Goal: Information Seeking & Learning: Learn about a topic

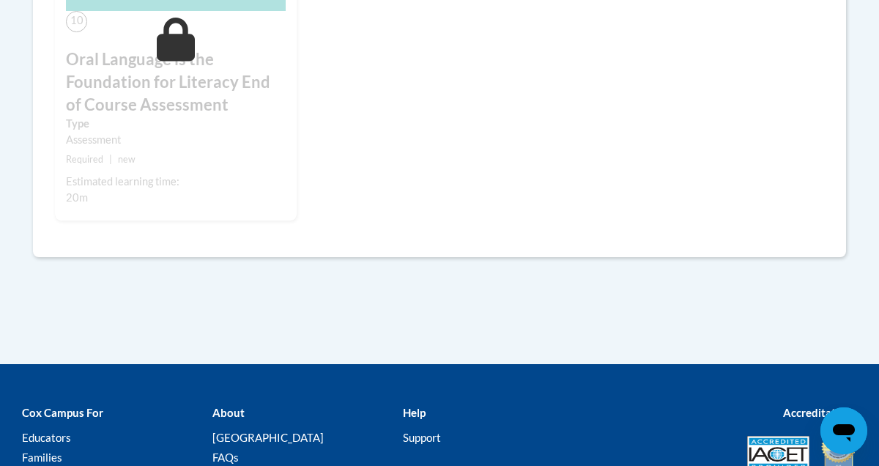
scroll to position [1679, 0]
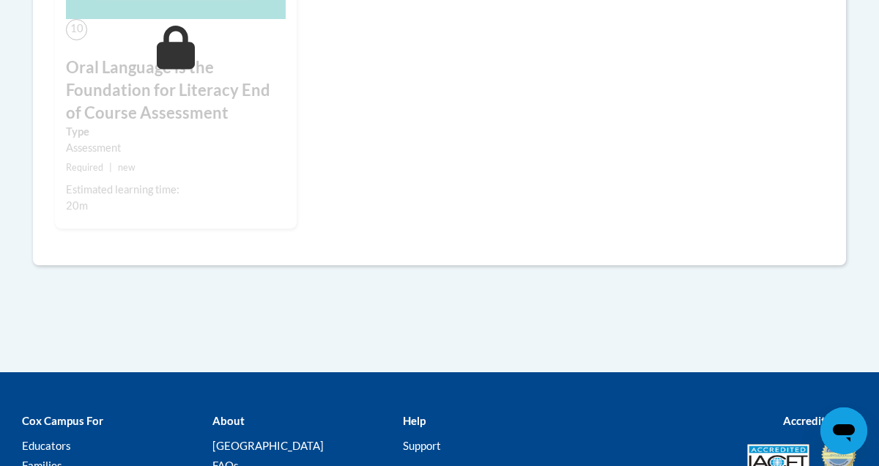
click at [214, 218] on div "10 Oral Language is the Foundation for Literacy End of Course Assessment Type A…" at bounding box center [176, 35] width 242 height 388
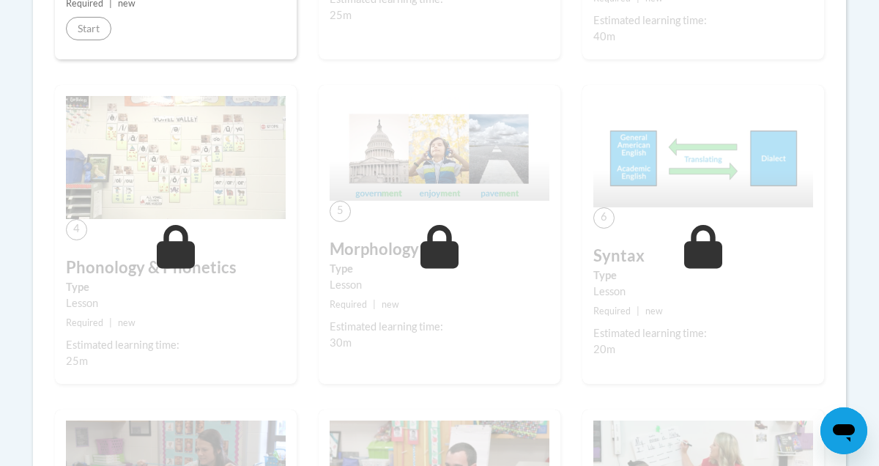
scroll to position [602, 0]
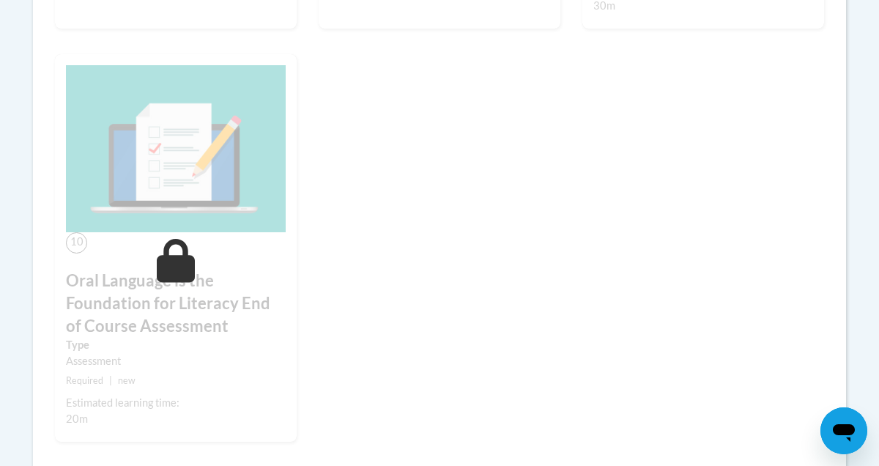
scroll to position [1375, 0]
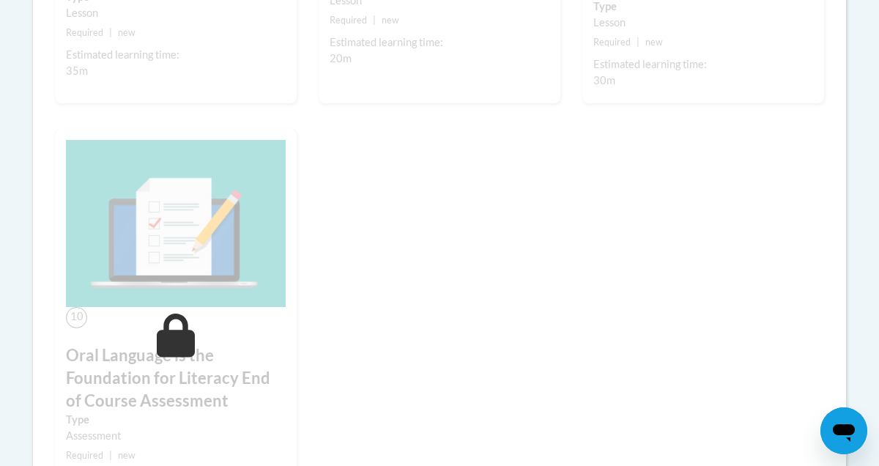
click at [216, 237] on img at bounding box center [176, 223] width 220 height 167
click at [172, 328] on icon at bounding box center [176, 336] width 39 height 44
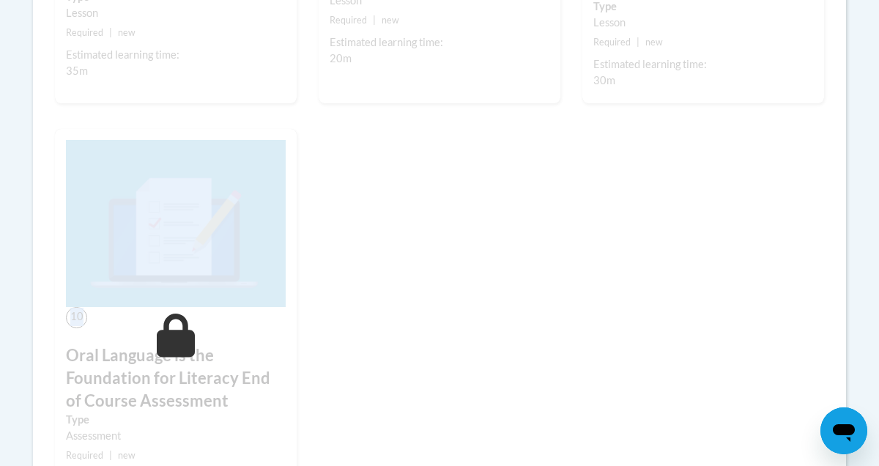
click at [172, 328] on icon at bounding box center [176, 336] width 39 height 44
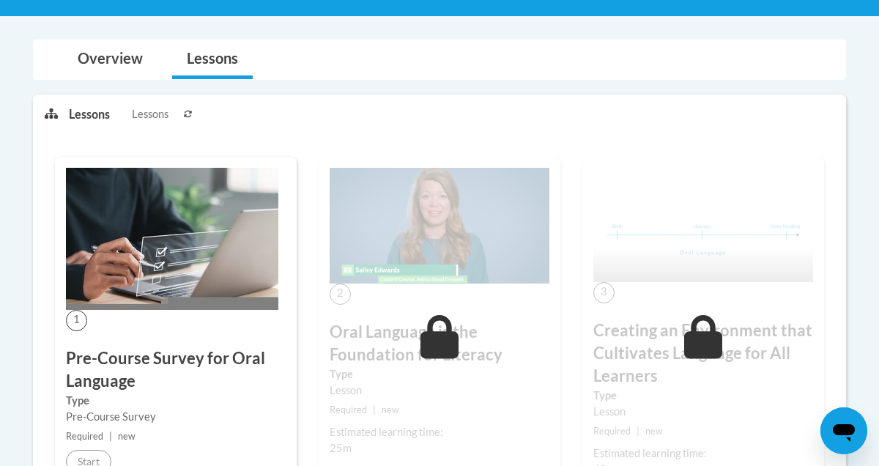
scroll to position [185, 0]
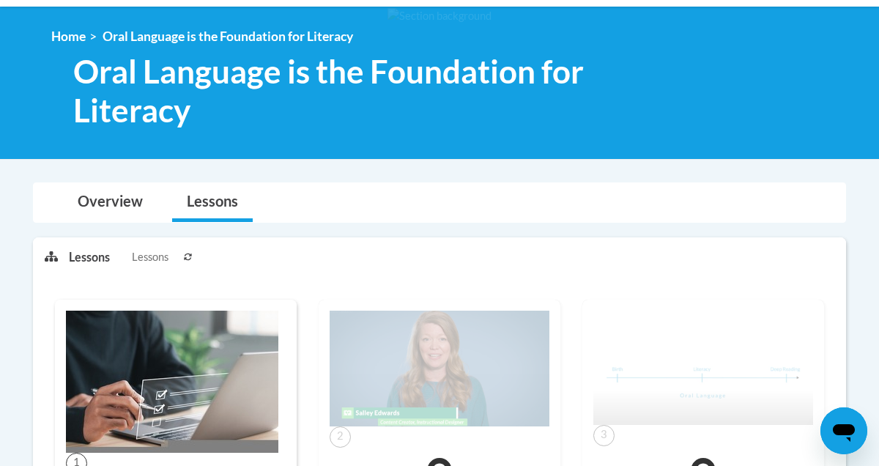
click at [146, 262] on span "Lessons" at bounding box center [150, 257] width 37 height 16
click at [96, 257] on p "Lessons" at bounding box center [89, 257] width 41 height 16
click at [138, 210] on link "Overview" at bounding box center [110, 202] width 95 height 39
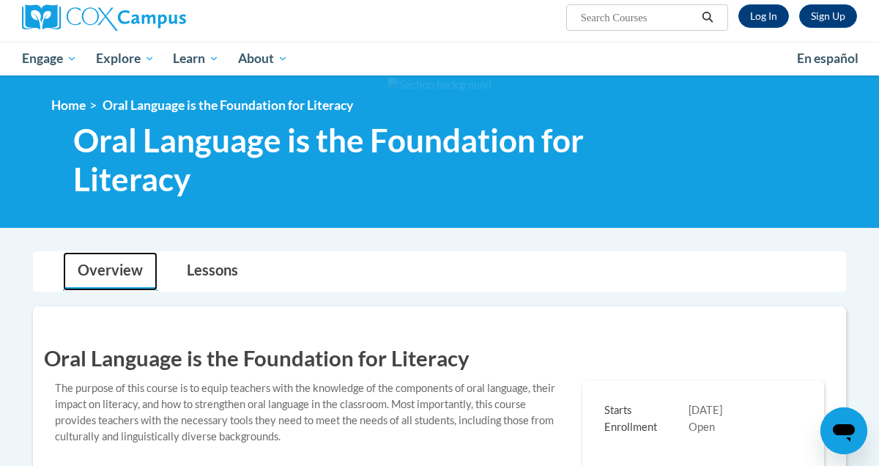
scroll to position [0, 0]
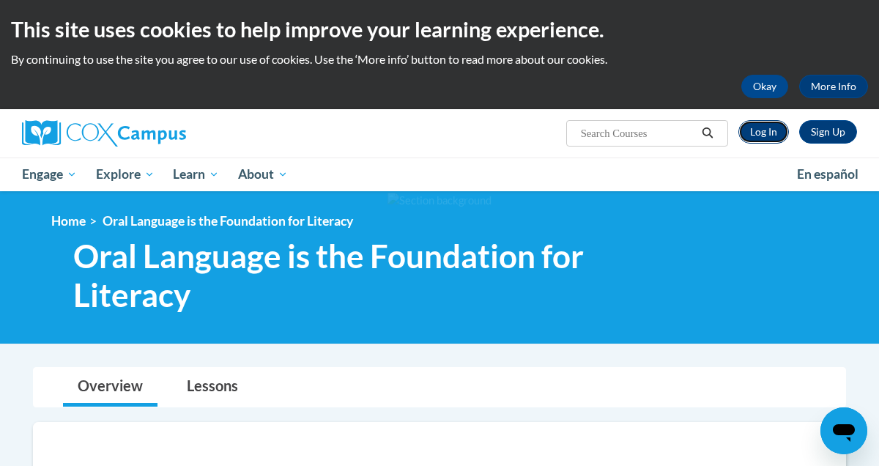
click at [775, 136] on link "Log In" at bounding box center [764, 131] width 51 height 23
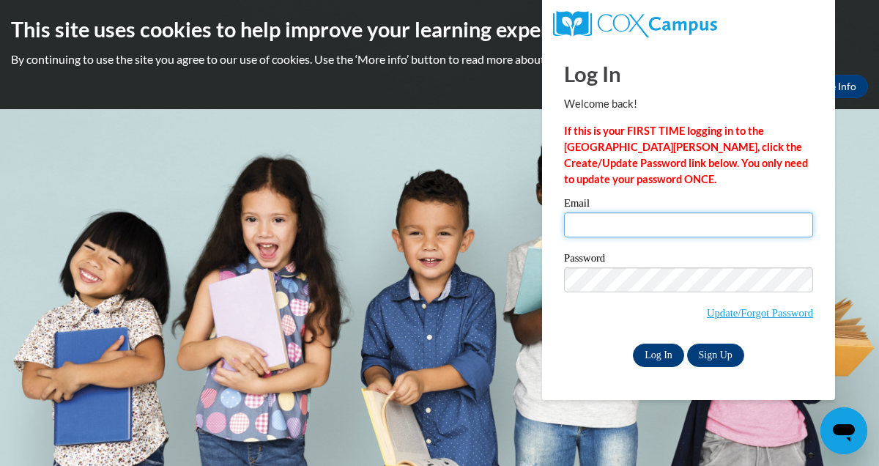
type input "julie.kurisu@k12.hi.us"
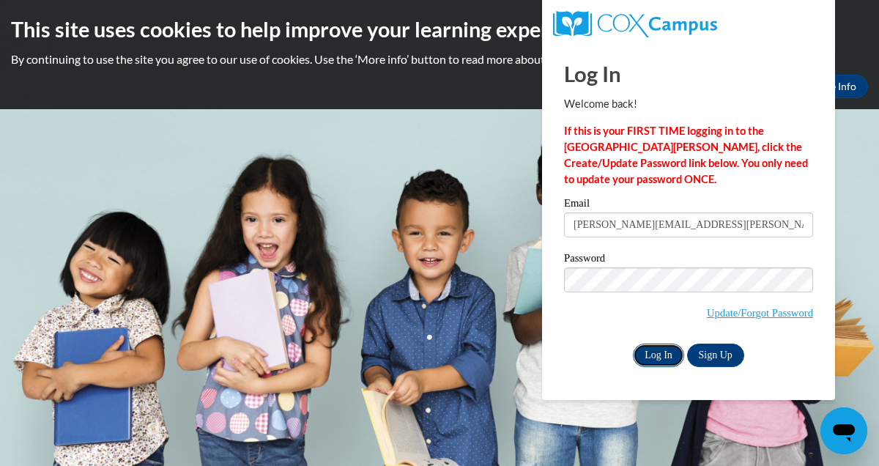
click at [661, 356] on input "Log In" at bounding box center [658, 355] width 51 height 23
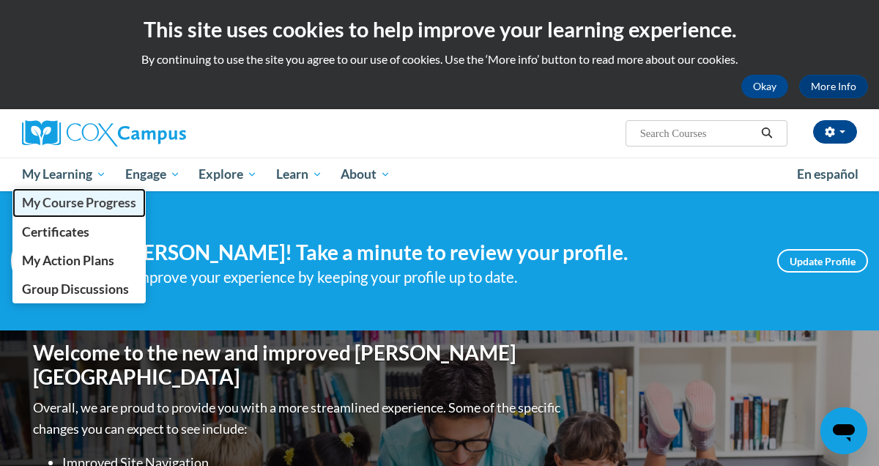
click at [92, 211] on link "My Course Progress" at bounding box center [78, 202] width 133 height 29
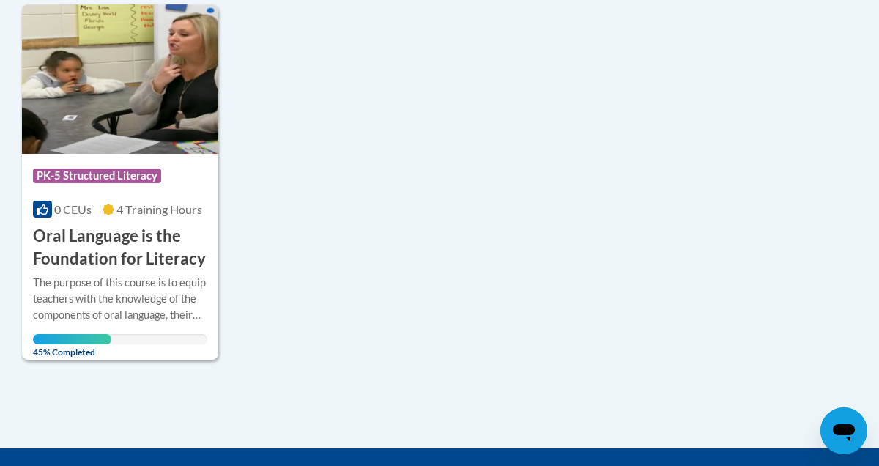
scroll to position [405, 0]
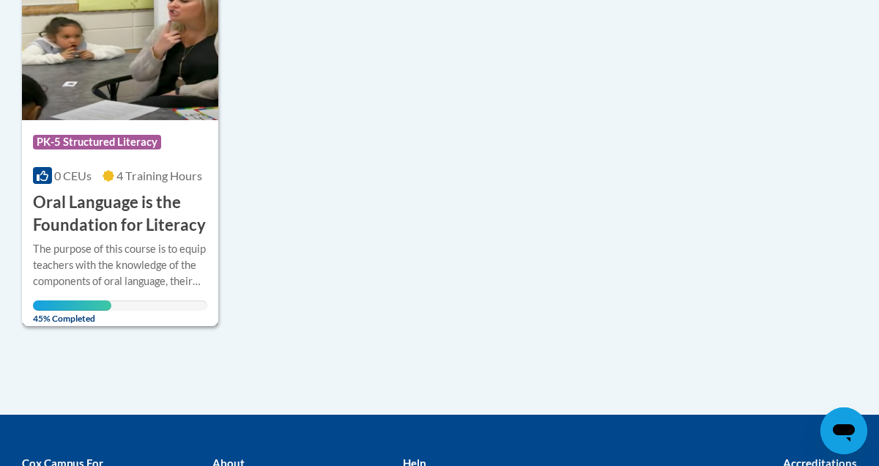
click at [128, 193] on h3 "Oral Language is the Foundation for Literacy" at bounding box center [120, 213] width 174 height 45
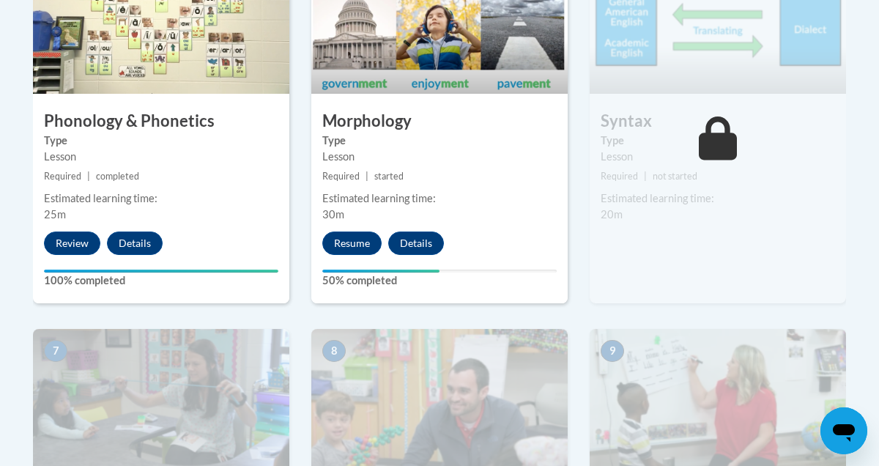
scroll to position [1011, 0]
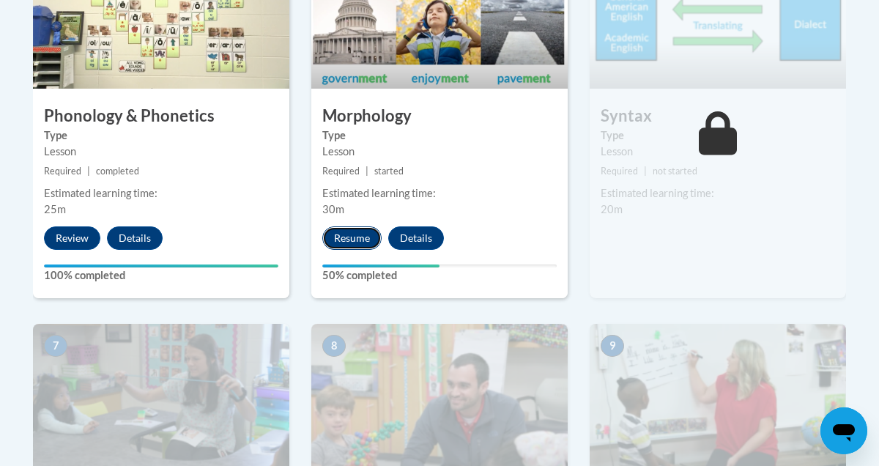
click at [350, 246] on button "Resume" at bounding box center [351, 237] width 59 height 23
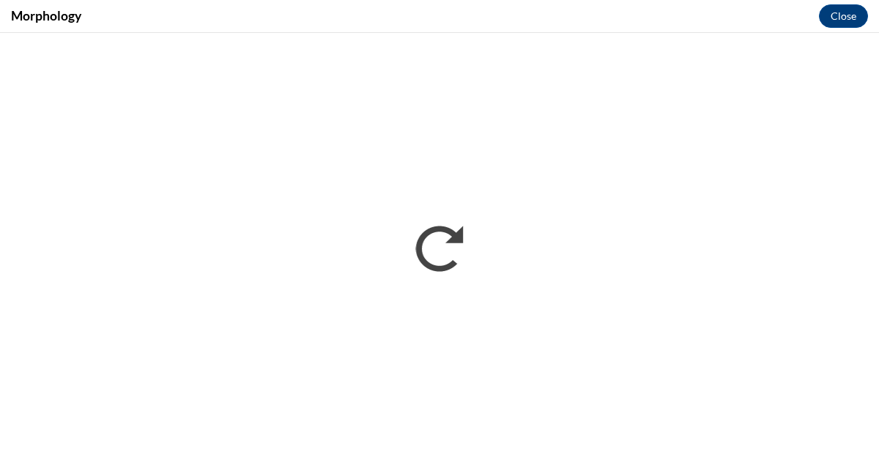
scroll to position [0, 0]
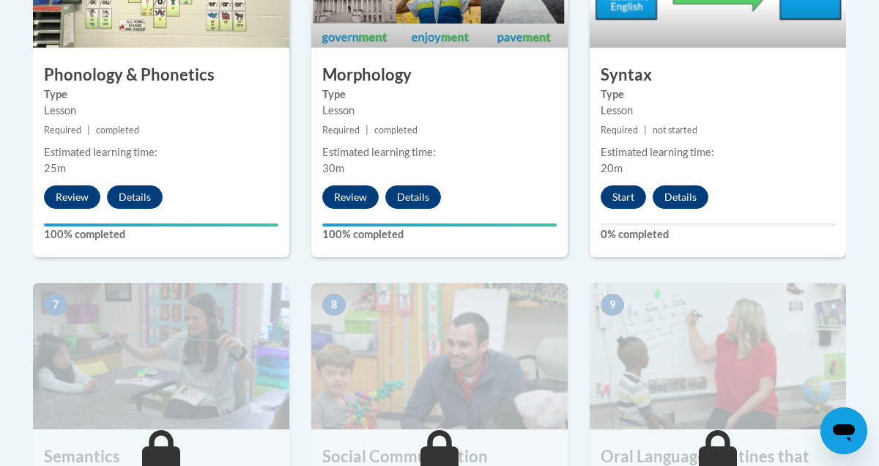
scroll to position [1058, 0]
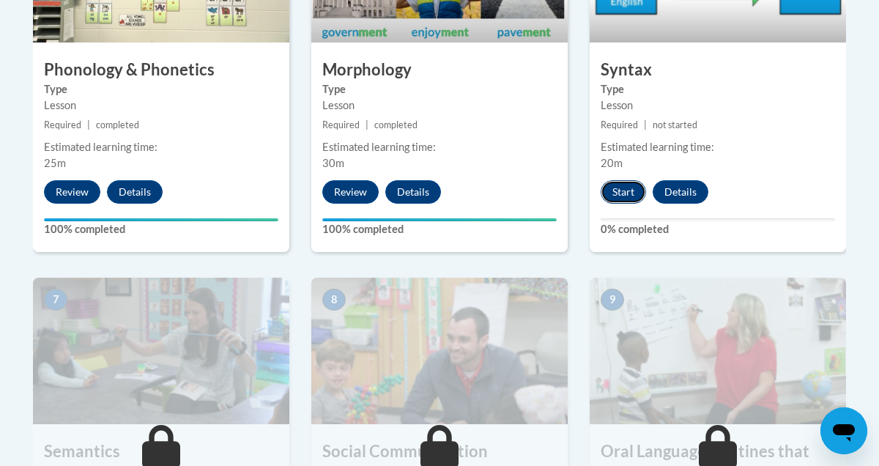
click at [616, 193] on button "Start" at bounding box center [623, 191] width 45 height 23
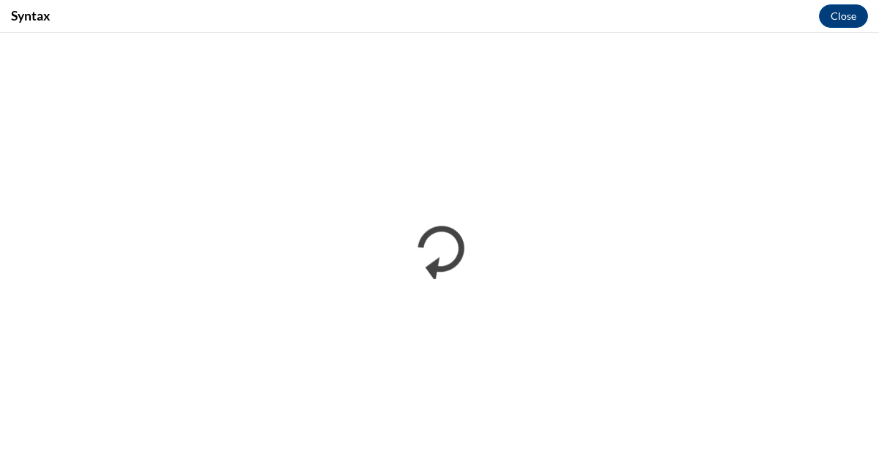
scroll to position [0, 0]
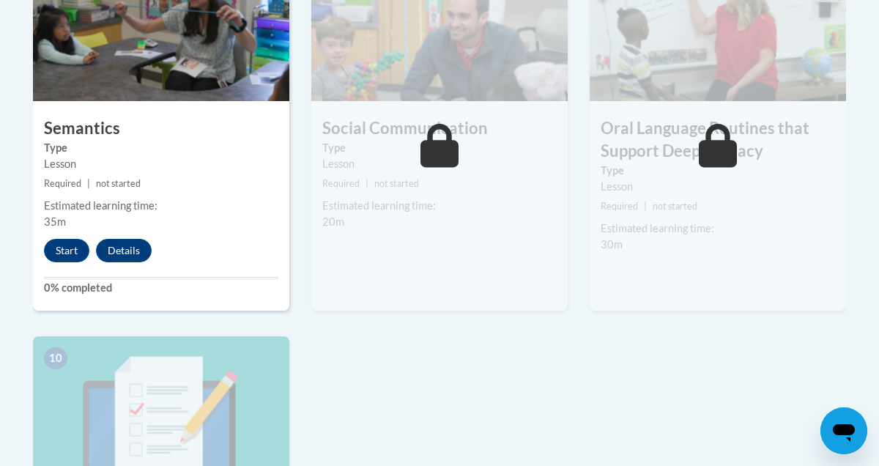
scroll to position [1384, 0]
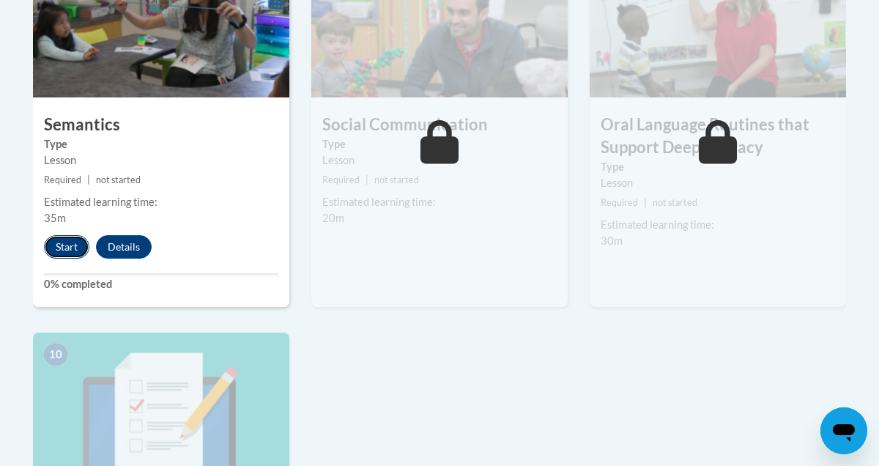
click at [72, 250] on button "Start" at bounding box center [66, 246] width 45 height 23
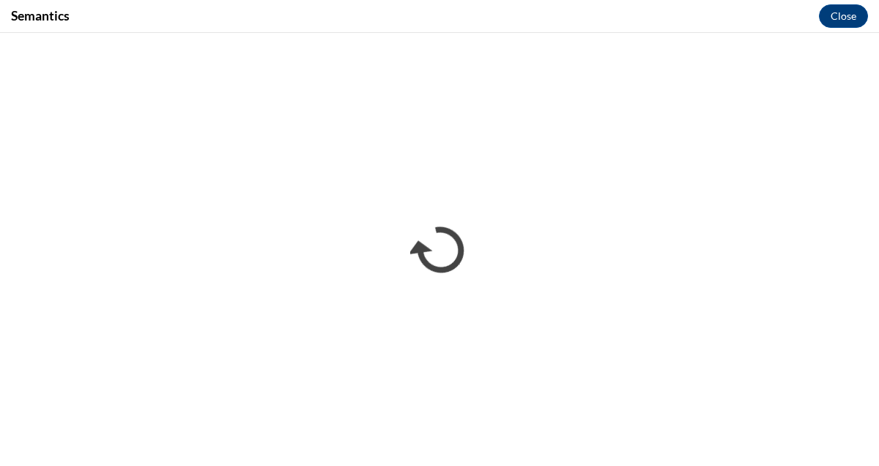
scroll to position [0, 0]
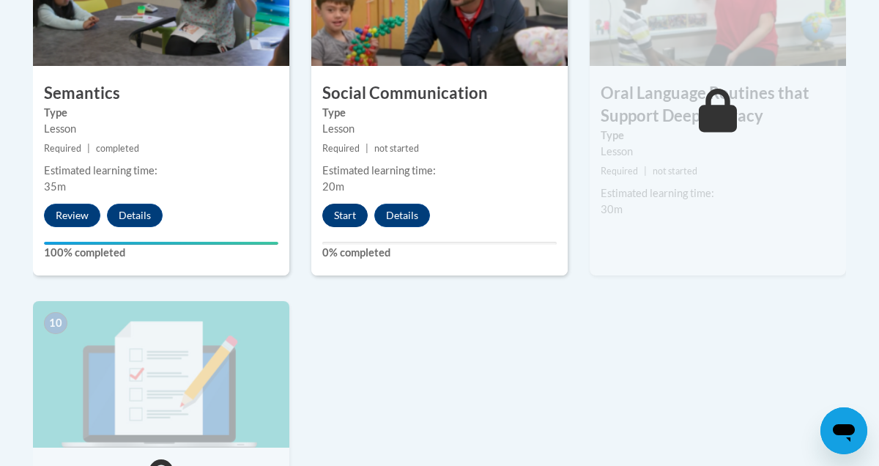
scroll to position [1398, 0]
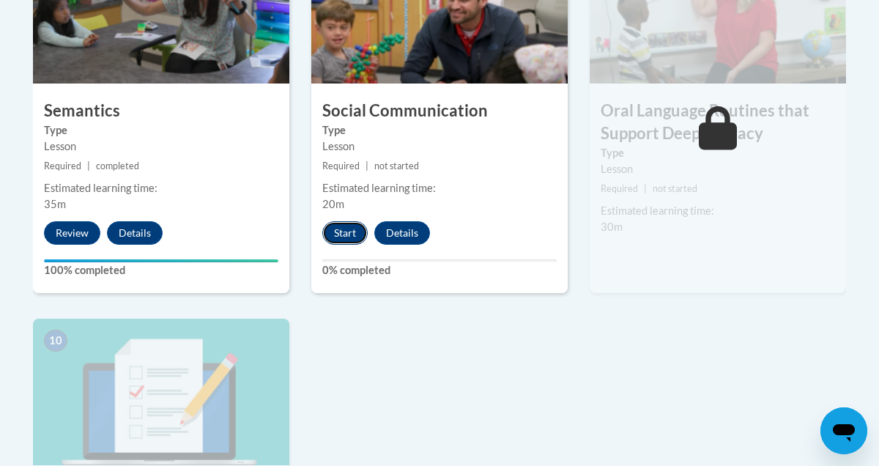
click at [350, 232] on button "Start" at bounding box center [344, 232] width 45 height 23
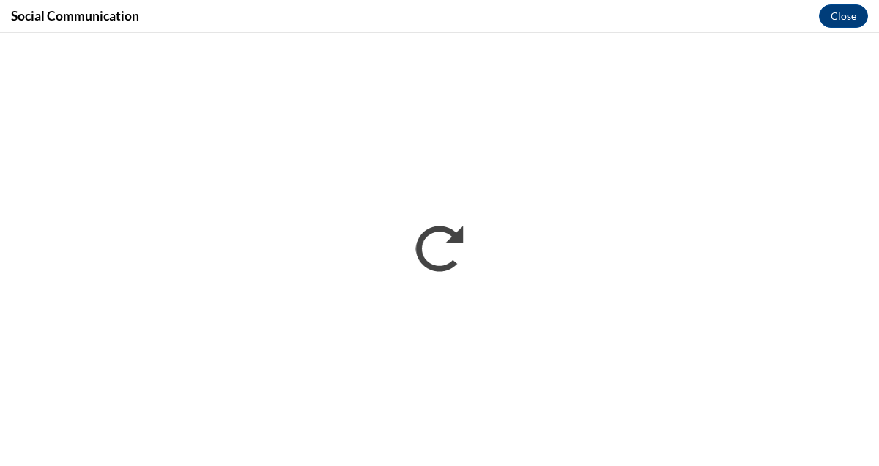
scroll to position [0, 0]
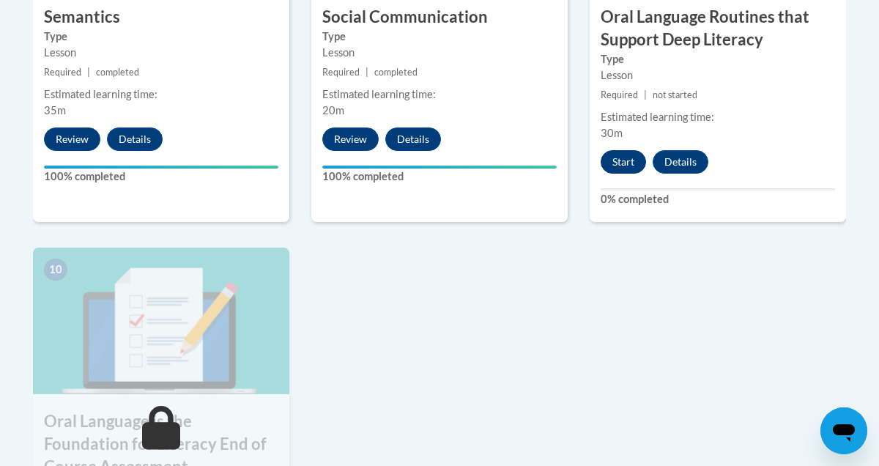
scroll to position [1431, 0]
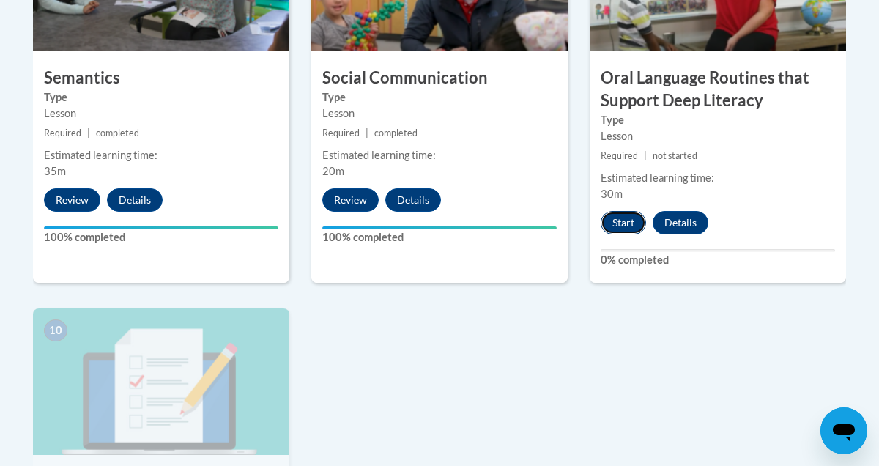
click at [624, 224] on button "Start" at bounding box center [623, 222] width 45 height 23
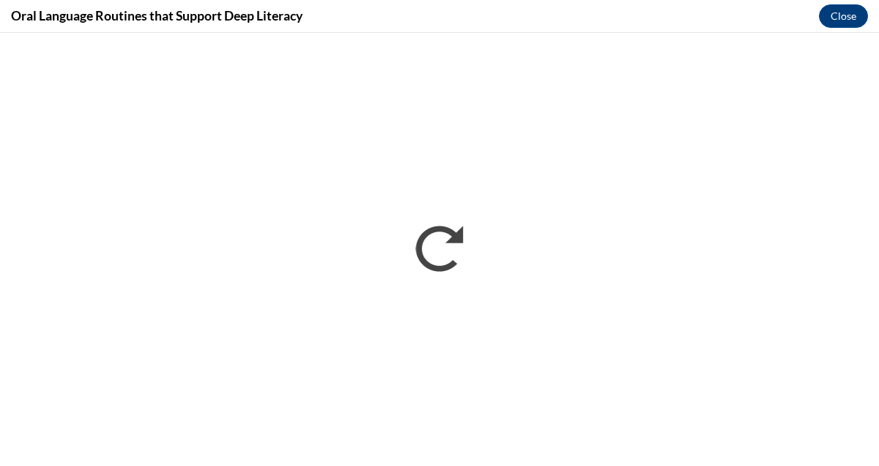
scroll to position [0, 0]
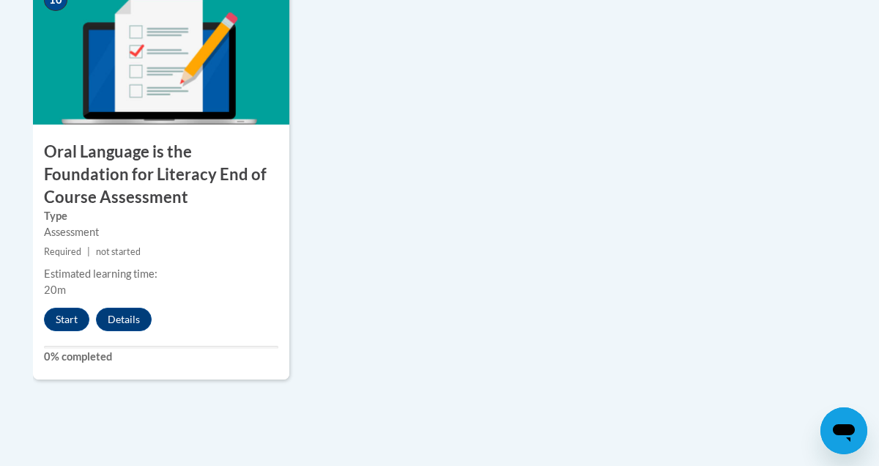
scroll to position [1757, 0]
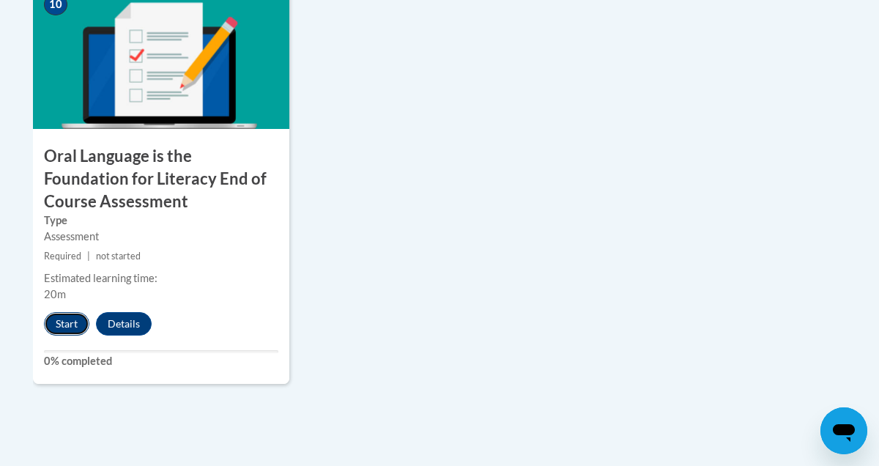
click at [61, 322] on button "Start" at bounding box center [66, 323] width 45 height 23
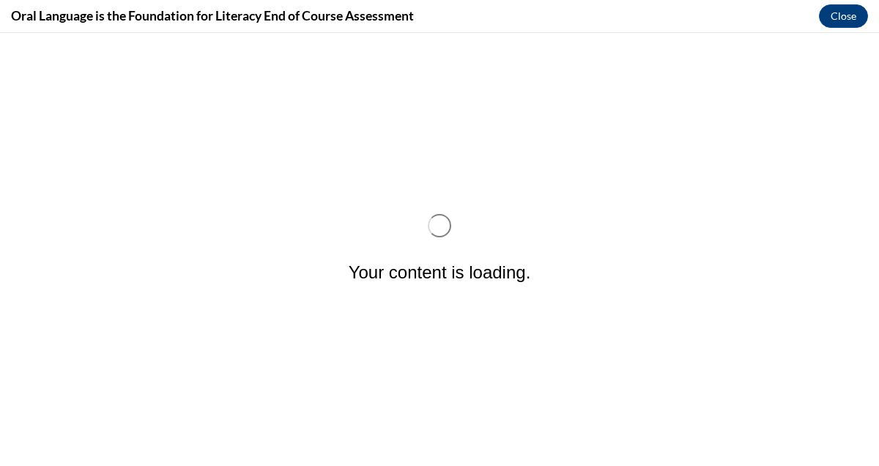
scroll to position [0, 0]
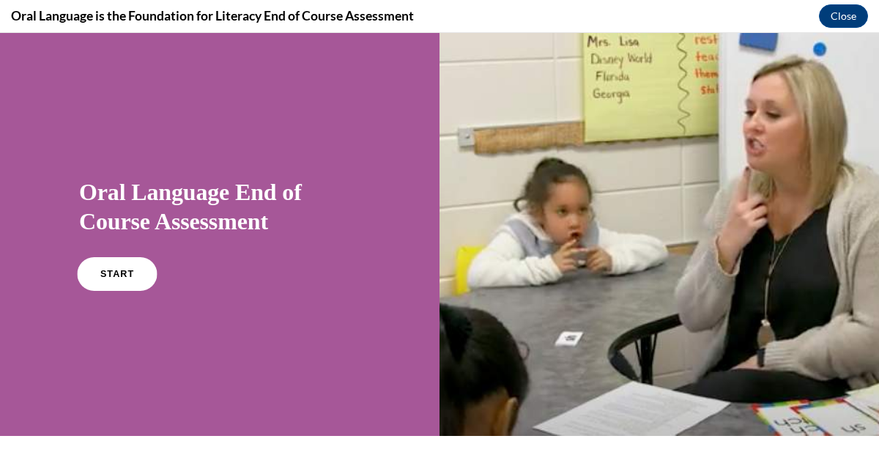
click at [115, 270] on span "START" at bounding box center [117, 274] width 34 height 11
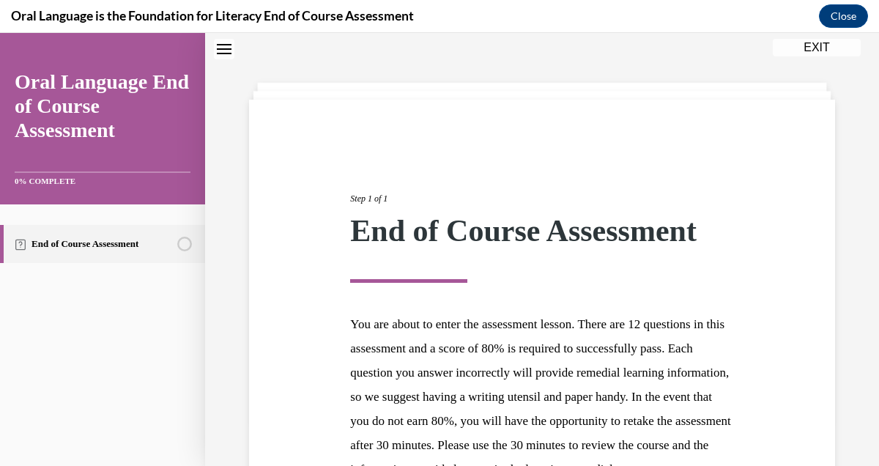
scroll to position [231, 0]
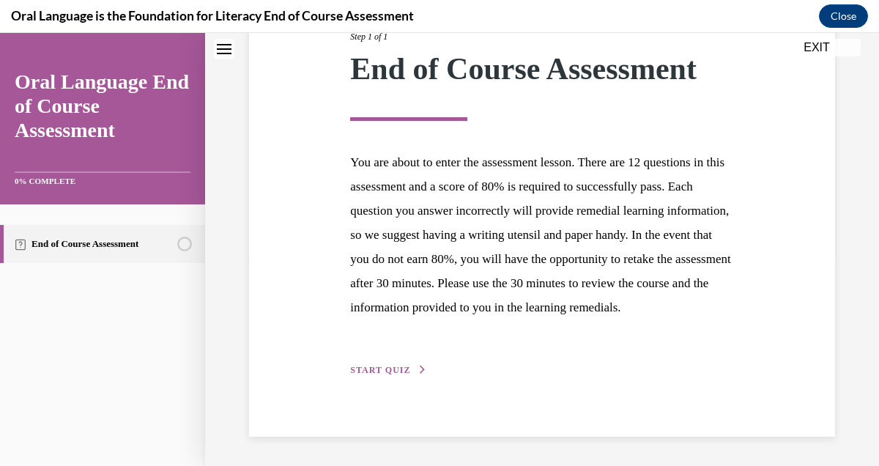
click at [401, 374] on span "START QUIZ" at bounding box center [380, 370] width 60 height 10
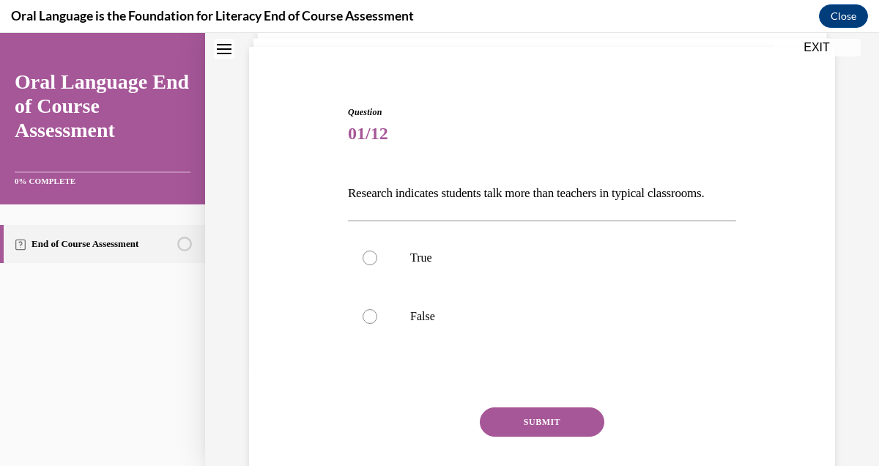
scroll to position [141, 0]
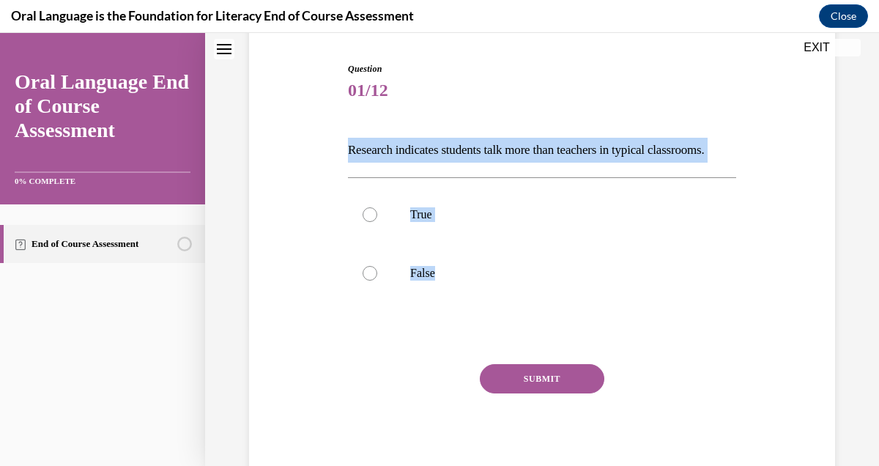
drag, startPoint x: 496, startPoint y: 316, endPoint x: 347, endPoint y: 155, distance: 218.9
click at [347, 155] on div "Question 01/12 Research indicates students talk more than teachers in typical c…" at bounding box center [542, 262] width 396 height 444
copy div "Research indicates students talk more than teachers in typical classrooms.   Tr…"
click at [369, 281] on div at bounding box center [370, 273] width 15 height 15
click at [369, 281] on input "False" at bounding box center [370, 273] width 15 height 15
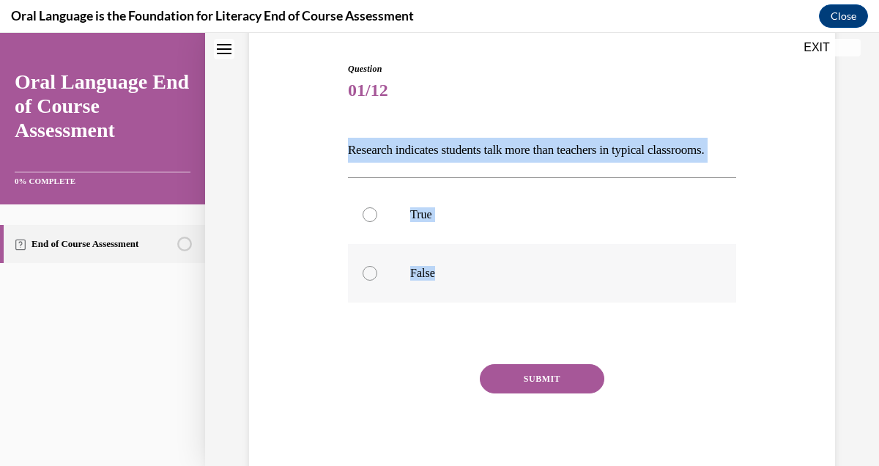
radio input "true"
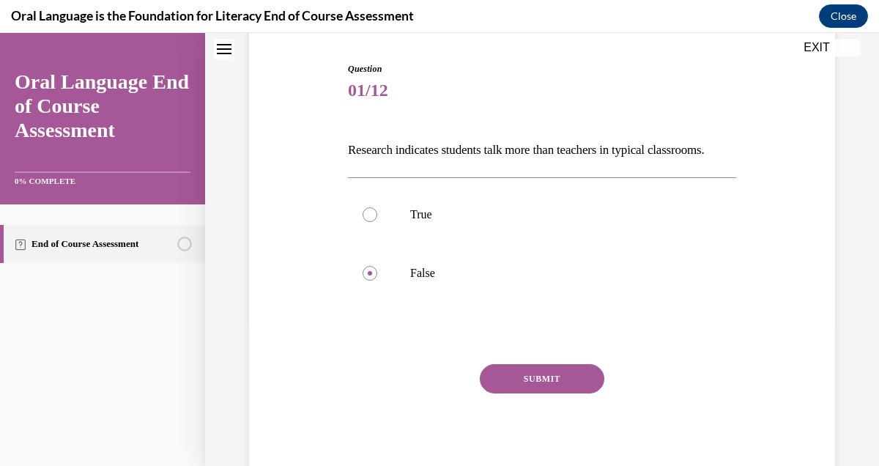
click at [518, 394] on button "SUBMIT" at bounding box center [542, 378] width 125 height 29
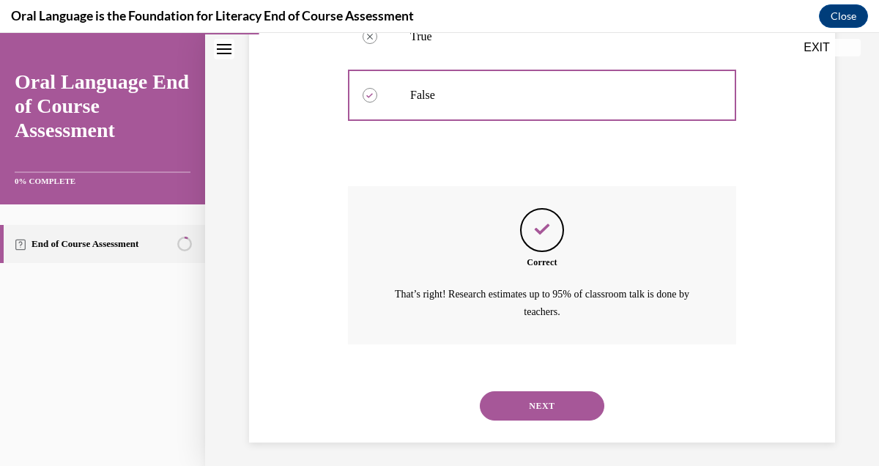
scroll to position [350, 0]
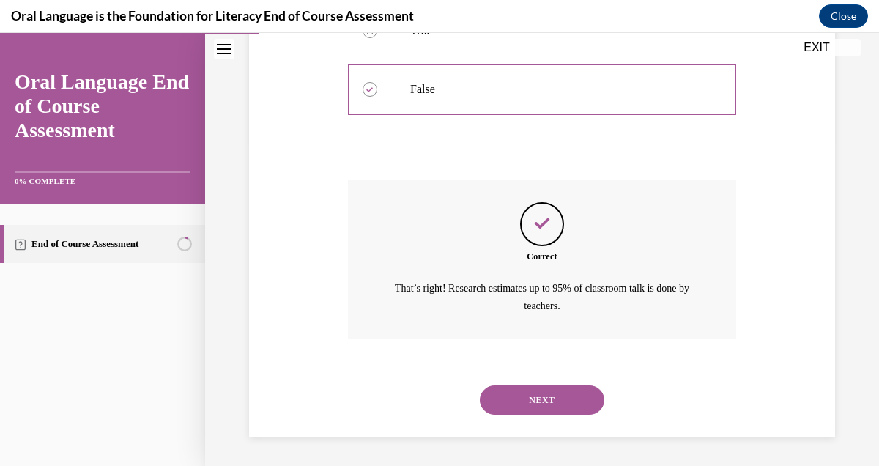
click at [520, 409] on button "NEXT" at bounding box center [542, 400] width 125 height 29
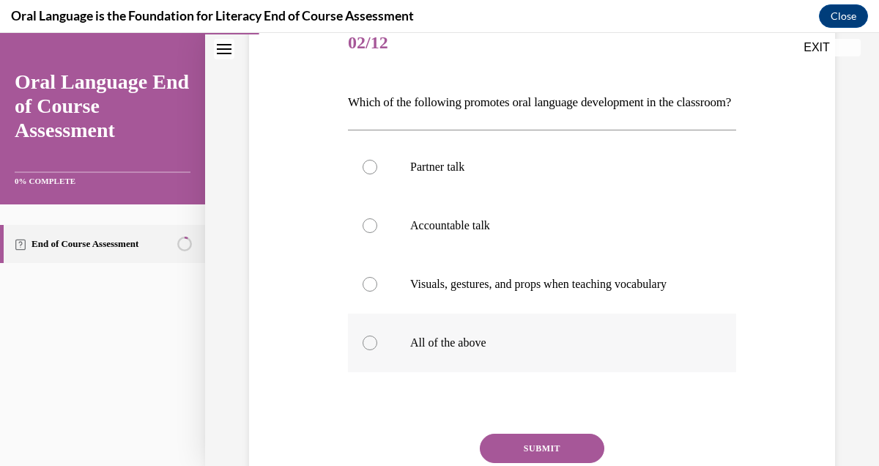
scroll to position [182, 0]
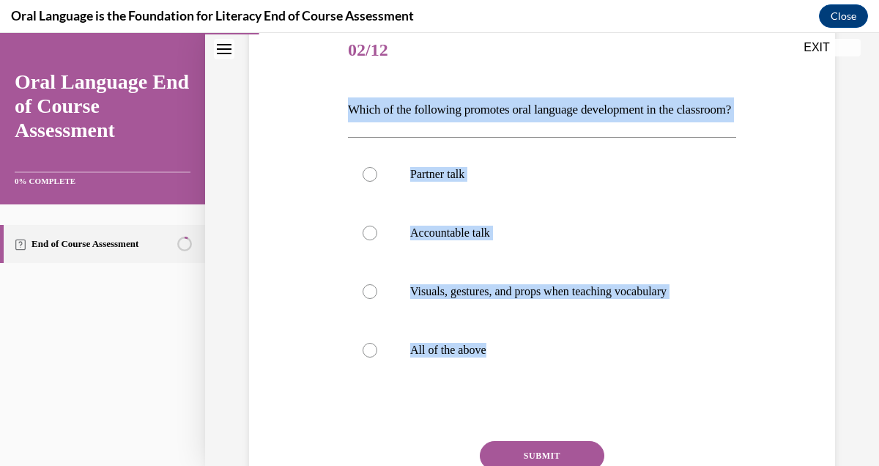
drag, startPoint x: 569, startPoint y: 374, endPoint x: 338, endPoint y: 100, distance: 358.4
click at [338, 100] on div "Question 02/12 Which of the following promotes oral language development in the…" at bounding box center [543, 269] width 594 height 583
copy div "Which of the following promotes oral language development in the classroom?  Pa…"
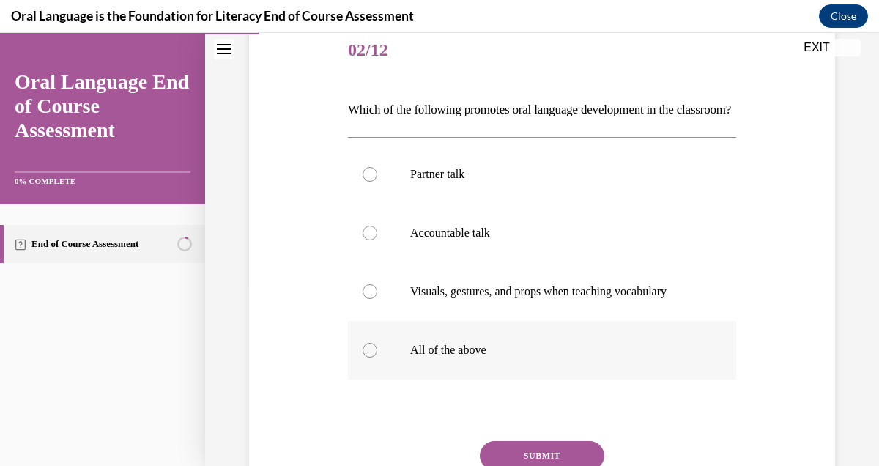
click at [374, 358] on div at bounding box center [370, 350] width 15 height 15
click at [374, 358] on input "All of the above" at bounding box center [370, 350] width 15 height 15
radio input "true"
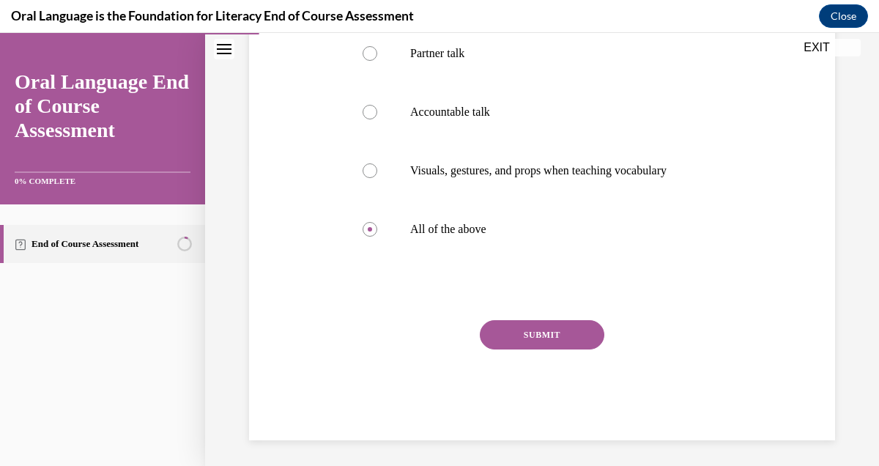
click at [554, 350] on button "SUBMIT" at bounding box center [542, 334] width 125 height 29
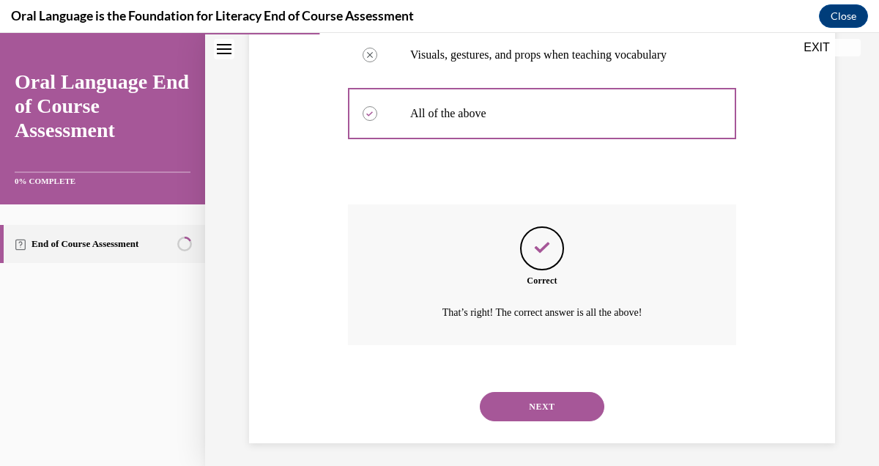
scroll to position [450, 0]
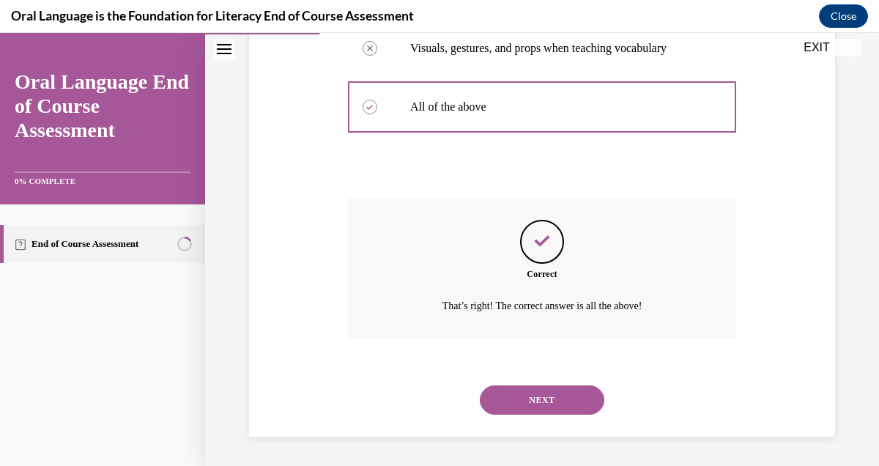
click at [520, 399] on button "NEXT" at bounding box center [542, 400] width 125 height 29
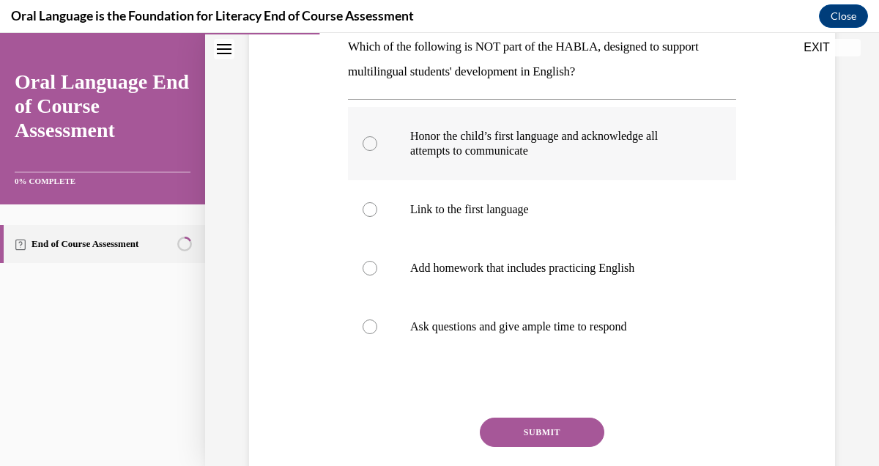
scroll to position [211, 0]
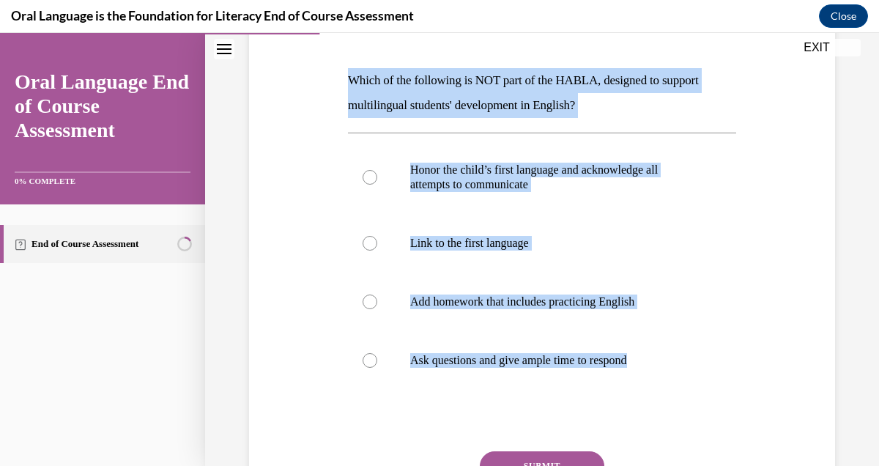
drag, startPoint x: 734, startPoint y: 365, endPoint x: 344, endPoint y: 81, distance: 482.2
click at [344, 81] on div "Question 03/12 Which of the following is NOT part of the HABLA, designed to sup…" at bounding box center [543, 260] width 594 height 623
copy div "Which of the following is NOT part of the HABLA, designed to support multilingu…"
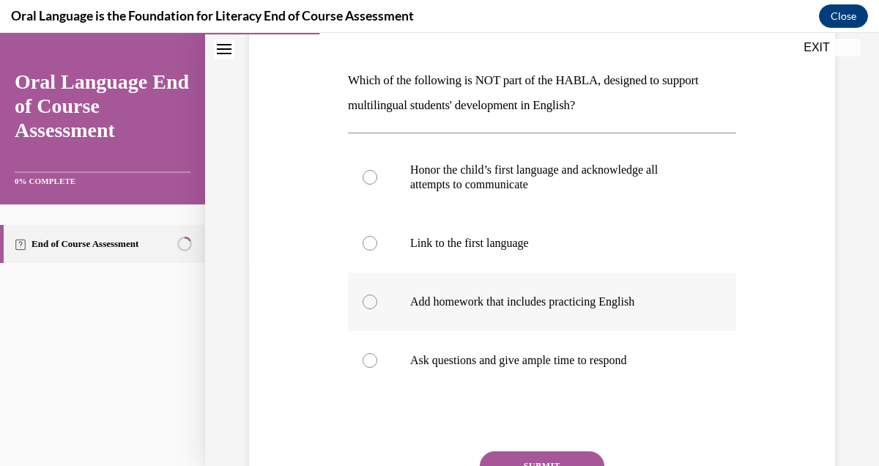
click at [372, 303] on div at bounding box center [370, 302] width 15 height 15
click at [372, 303] on input "Add homework that includes practicing English" at bounding box center [370, 302] width 15 height 15
radio input "true"
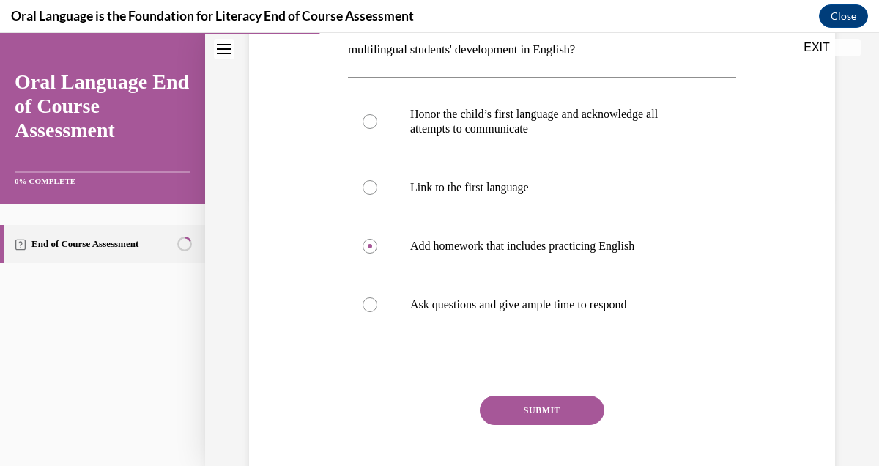
click at [541, 416] on button "SUBMIT" at bounding box center [542, 410] width 125 height 29
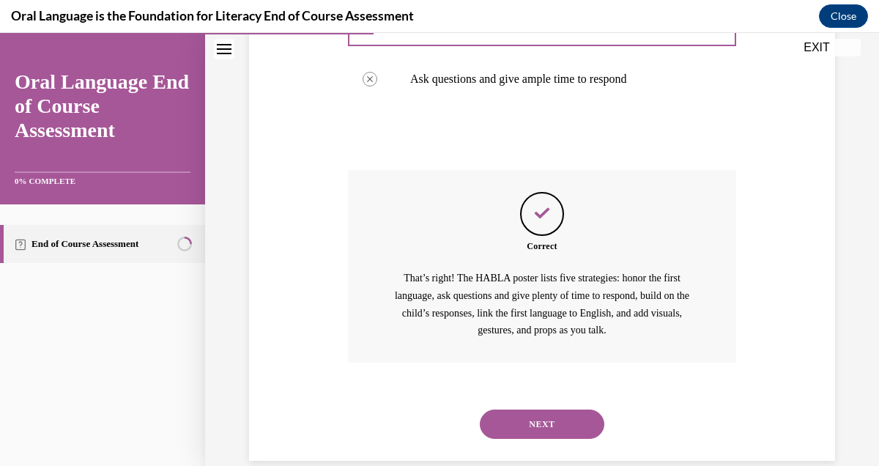
scroll to position [517, 0]
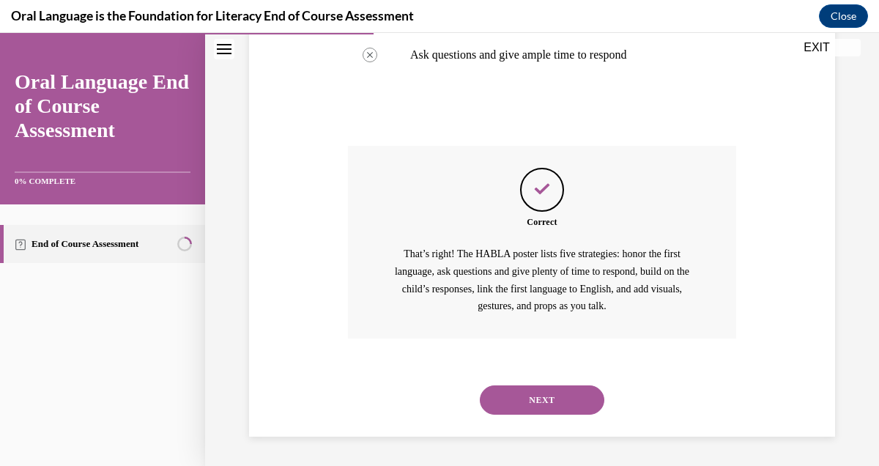
click at [541, 416] on div "NEXT" at bounding box center [542, 400] width 388 height 59
click at [541, 407] on button "NEXT" at bounding box center [542, 400] width 125 height 29
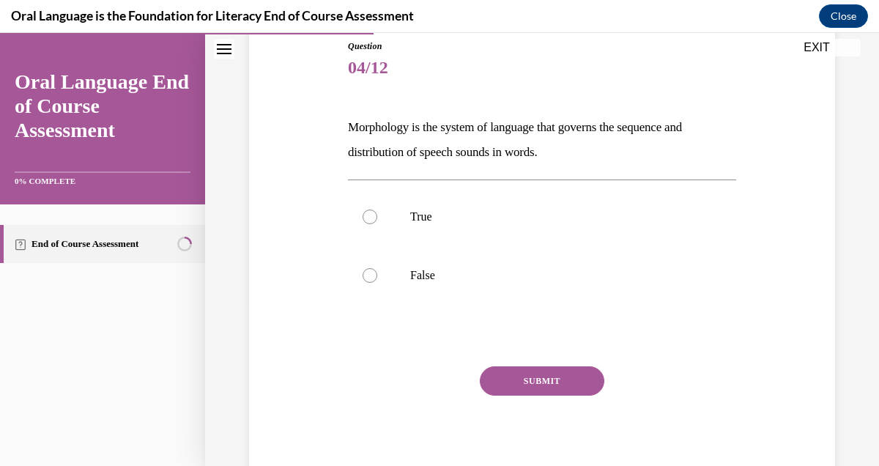
scroll to position [214, 0]
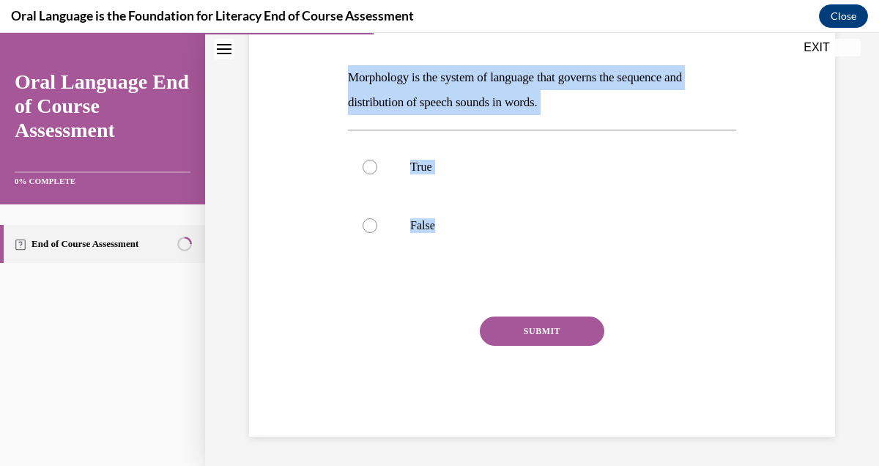
drag, startPoint x: 498, startPoint y: 257, endPoint x: 337, endPoint y: 66, distance: 249.1
click at [337, 66] on div "Question 04/12 Morphology is the system of language that governs the sequence a…" at bounding box center [543, 191] width 594 height 491
copy div "Morphology is the system of language that governs the sequence and distribution…"
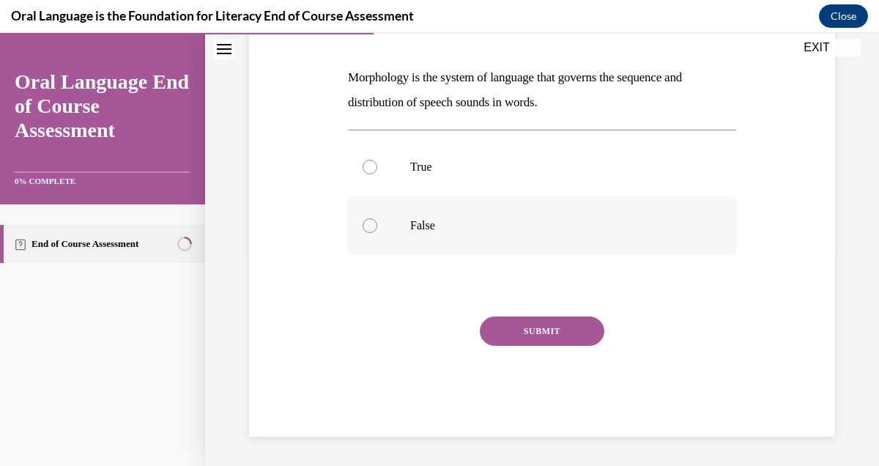
click at [371, 225] on div at bounding box center [370, 225] width 15 height 15
click at [371, 225] on input "False" at bounding box center [370, 225] width 15 height 15
radio input "true"
click at [523, 322] on button "SUBMIT" at bounding box center [542, 331] width 125 height 29
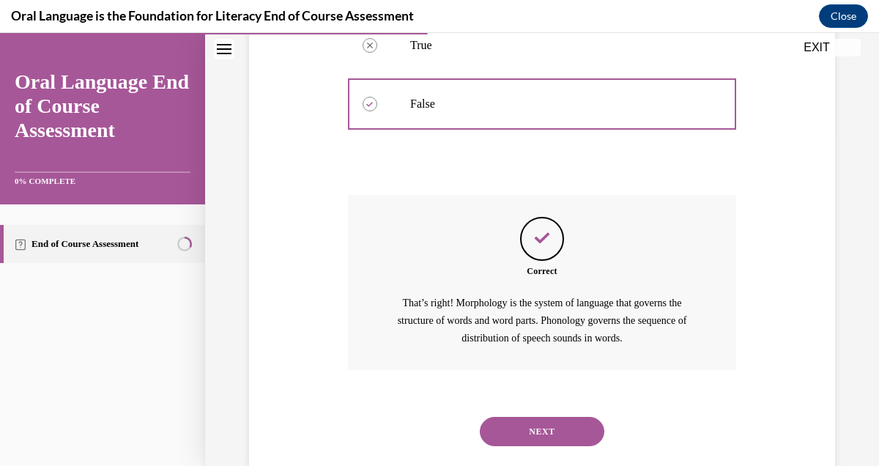
scroll to position [367, 0]
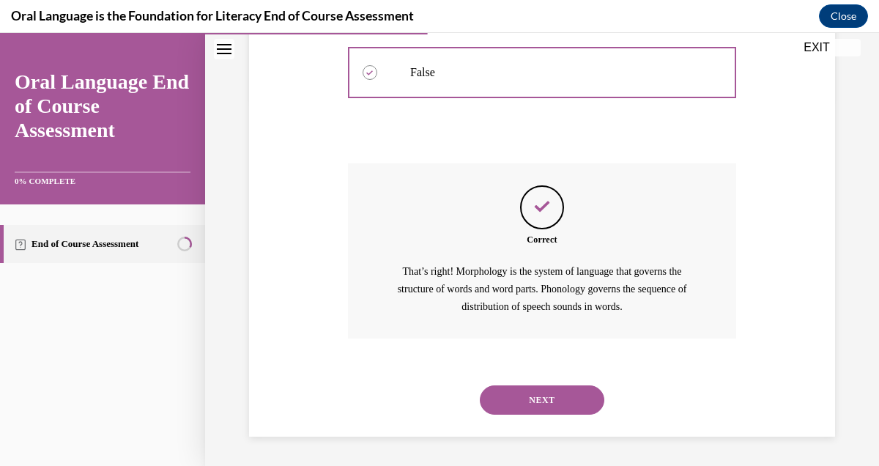
click at [504, 396] on button "NEXT" at bounding box center [542, 400] width 125 height 29
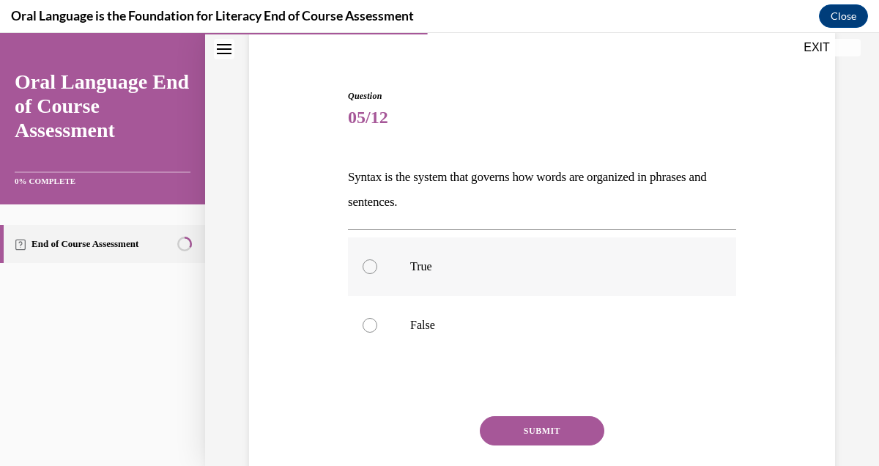
scroll to position [140, 0]
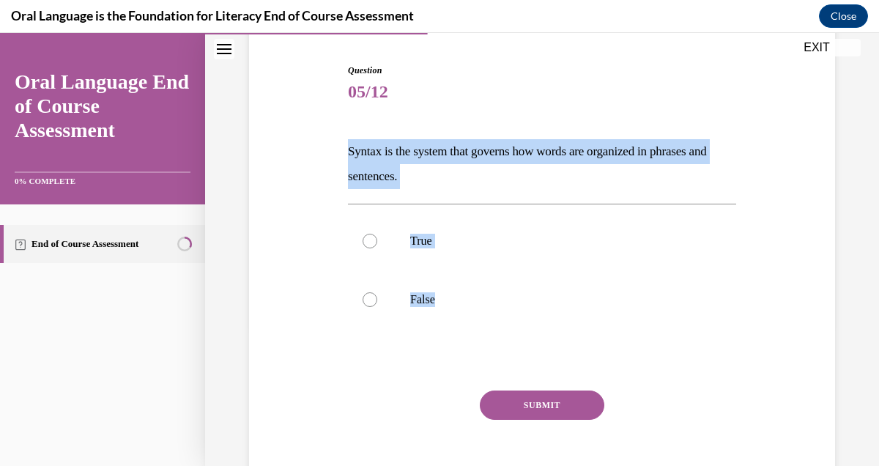
drag, startPoint x: 502, startPoint y: 324, endPoint x: 337, endPoint y: 140, distance: 247.0
click at [337, 140] on div "Question 05/12 Syntax is the system that governs how words are organized in phr…" at bounding box center [543, 265] width 594 height 491
copy div "Syntax is the system that governs how words are organized in phrases and senten…"
click at [374, 241] on div at bounding box center [370, 241] width 15 height 15
click at [374, 241] on input "True" at bounding box center [370, 241] width 15 height 15
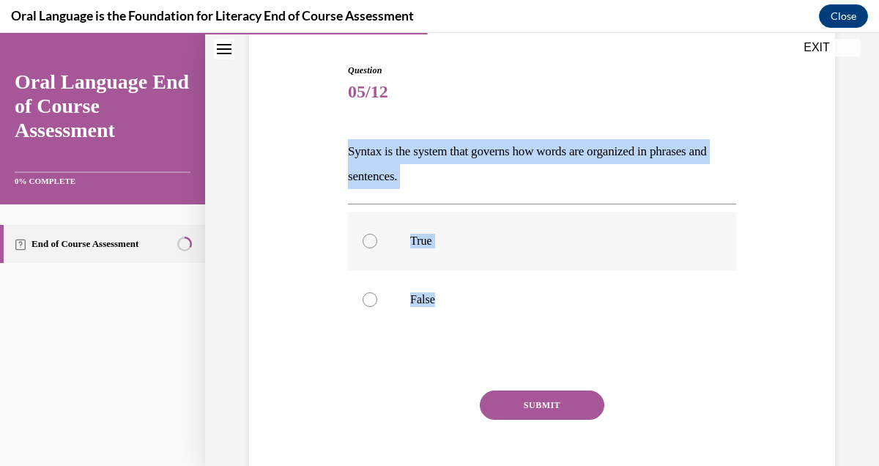
radio input "true"
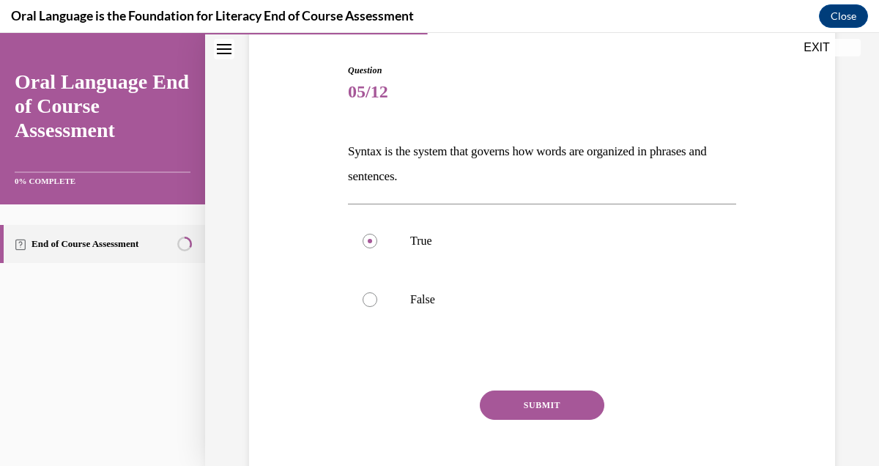
click at [557, 403] on button "SUBMIT" at bounding box center [542, 405] width 125 height 29
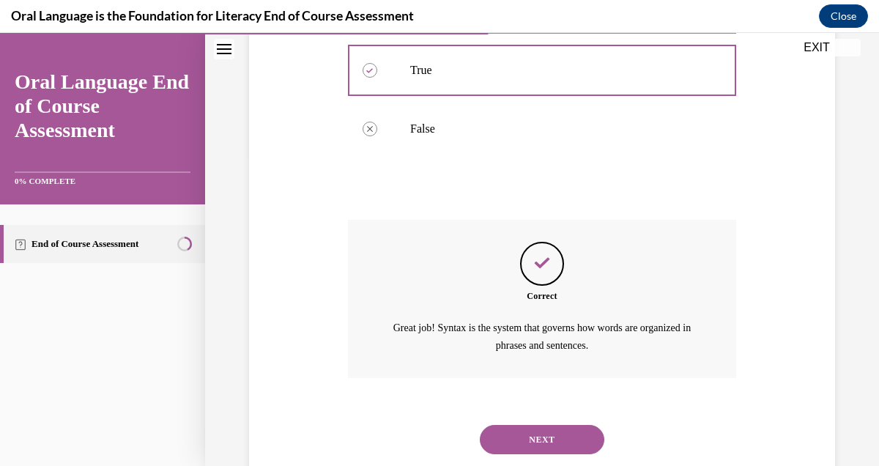
scroll to position [350, 0]
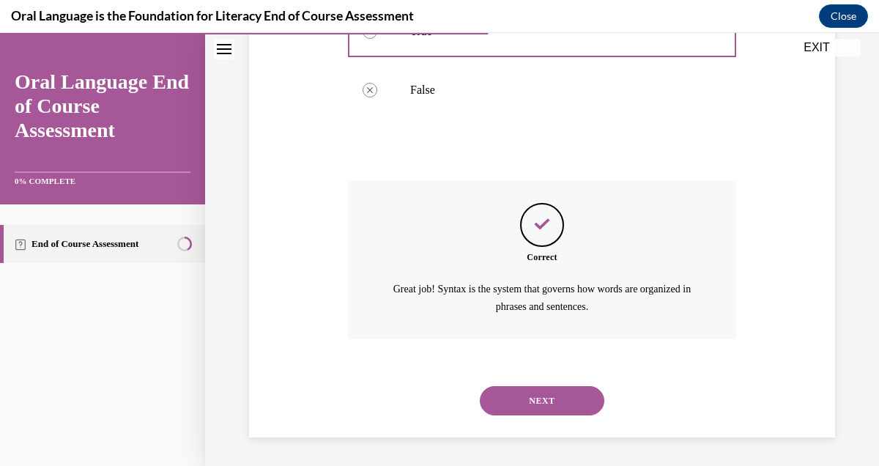
click at [557, 403] on button "NEXT" at bounding box center [542, 400] width 125 height 29
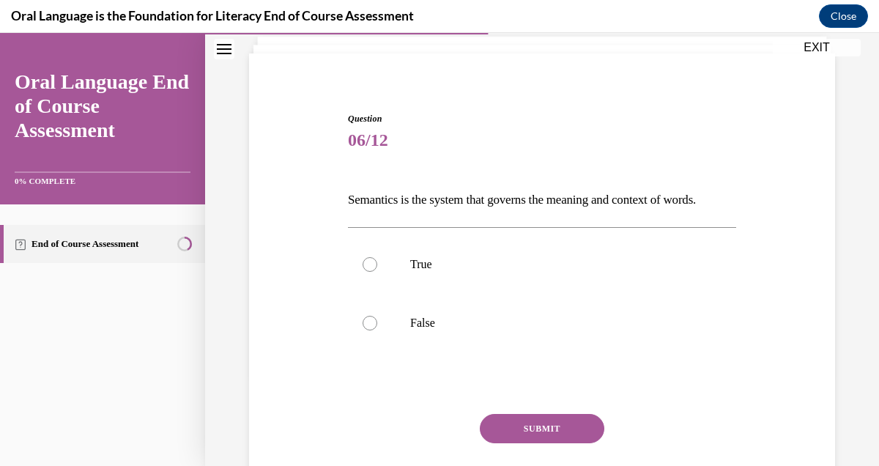
scroll to position [139, 0]
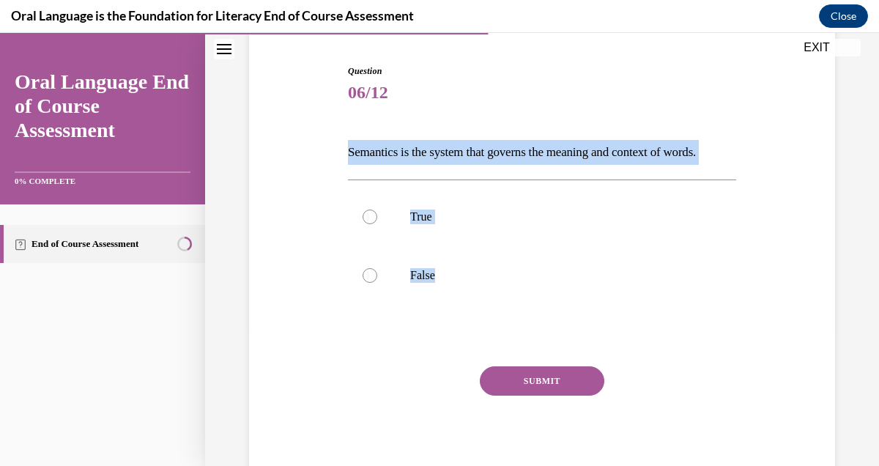
drag, startPoint x: 556, startPoint y: 322, endPoint x: 339, endPoint y: 133, distance: 287.8
click at [339, 133] on div "Question 06/12 Semantics is the system that governs the meaning and context of …" at bounding box center [543, 254] width 594 height 466
copy div "Semantics is the system that governs the meaning and context of words.  True Fa…"
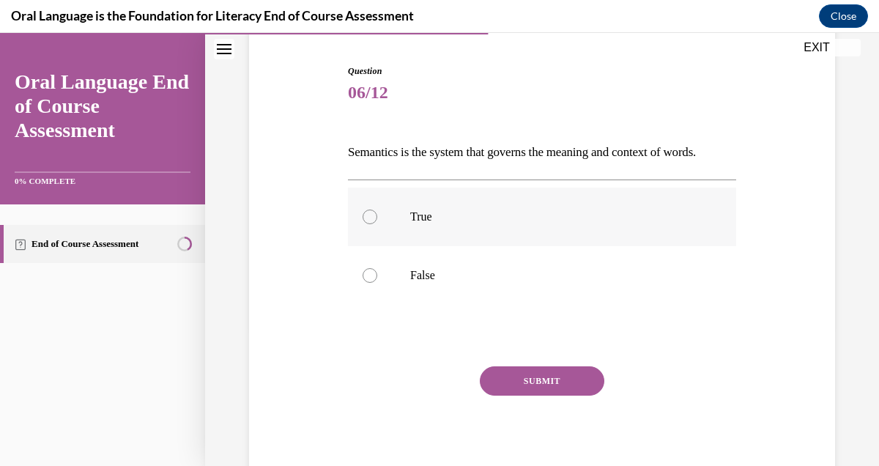
click at [364, 224] on div at bounding box center [370, 217] width 15 height 15
click at [364, 224] on input "True" at bounding box center [370, 217] width 15 height 15
radio input "true"
click at [536, 396] on button "SUBMIT" at bounding box center [542, 380] width 125 height 29
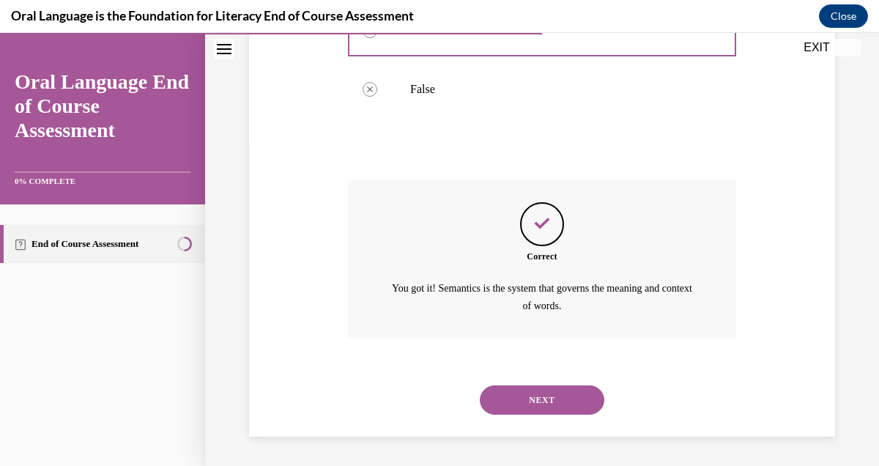
scroll to position [350, 0]
click at [536, 406] on button "NEXT" at bounding box center [542, 400] width 125 height 29
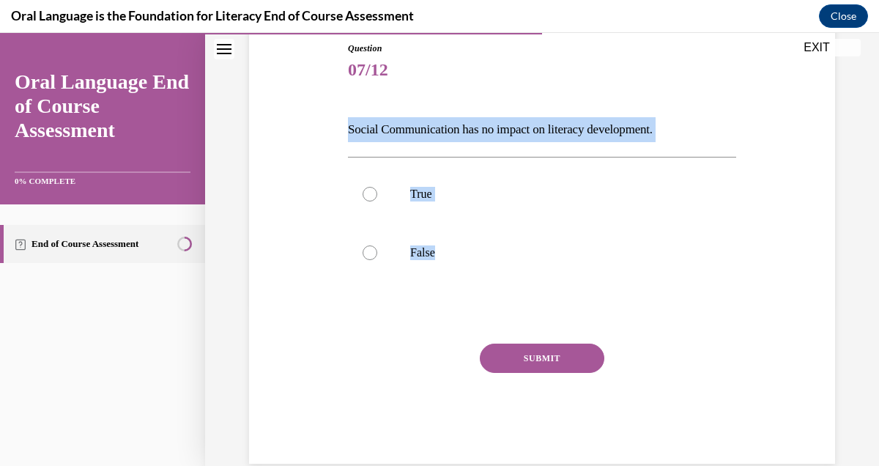
drag, startPoint x: 504, startPoint y: 277, endPoint x: 343, endPoint y: 121, distance: 224.4
click at [343, 121] on div "Question 07/12 Social Communication has no impact on literacy development. True…" at bounding box center [543, 231] width 594 height 466
copy div "Social Communication has no impact on literacy development. True False"
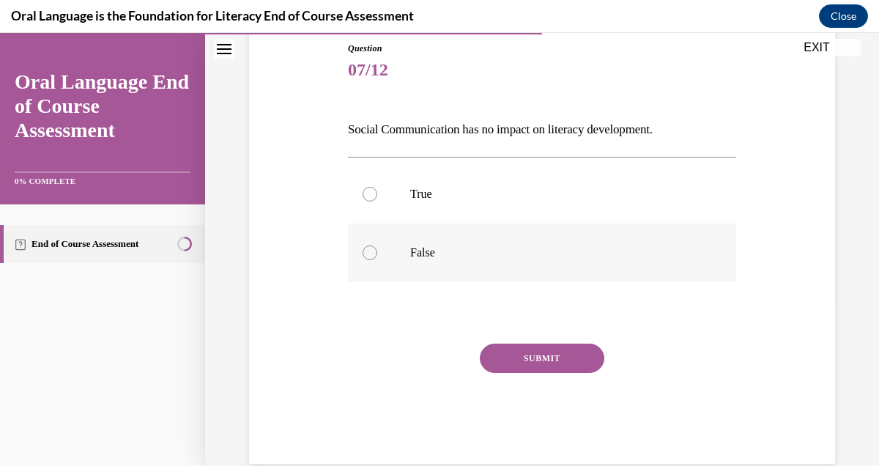
click at [374, 246] on div at bounding box center [370, 253] width 15 height 15
click at [374, 246] on input "False" at bounding box center [370, 253] width 15 height 15
radio input "true"
click at [542, 350] on button "SUBMIT" at bounding box center [542, 358] width 125 height 29
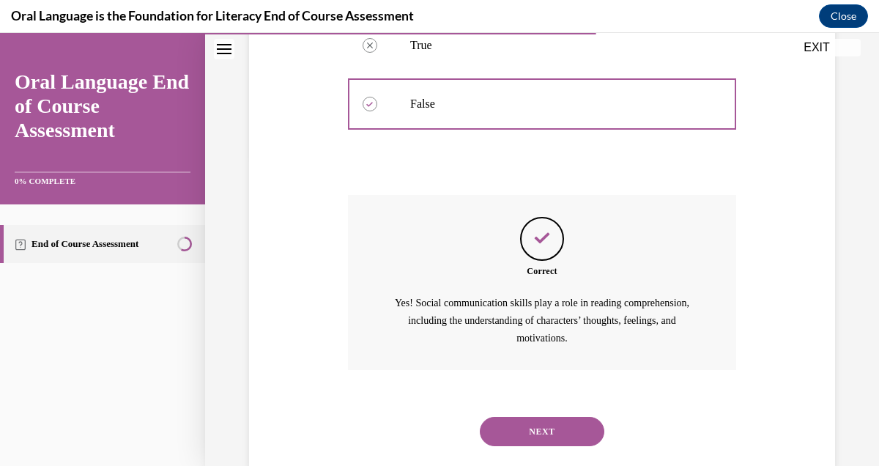
scroll to position [342, 0]
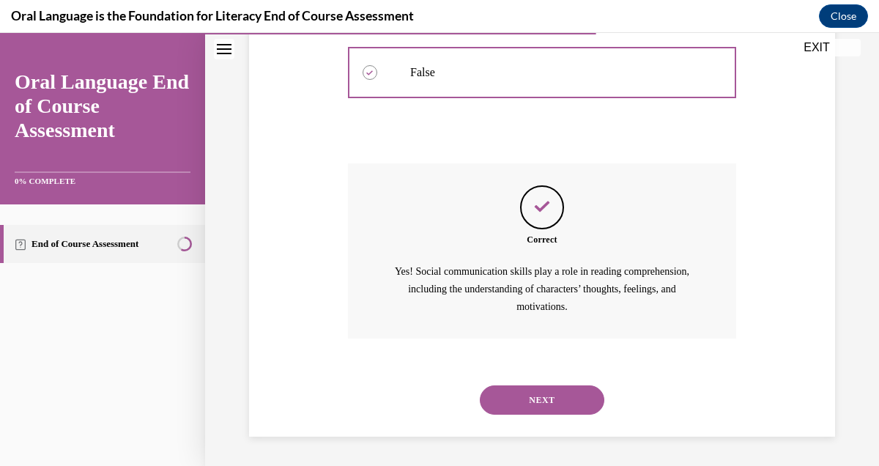
click at [531, 398] on button "NEXT" at bounding box center [542, 400] width 125 height 29
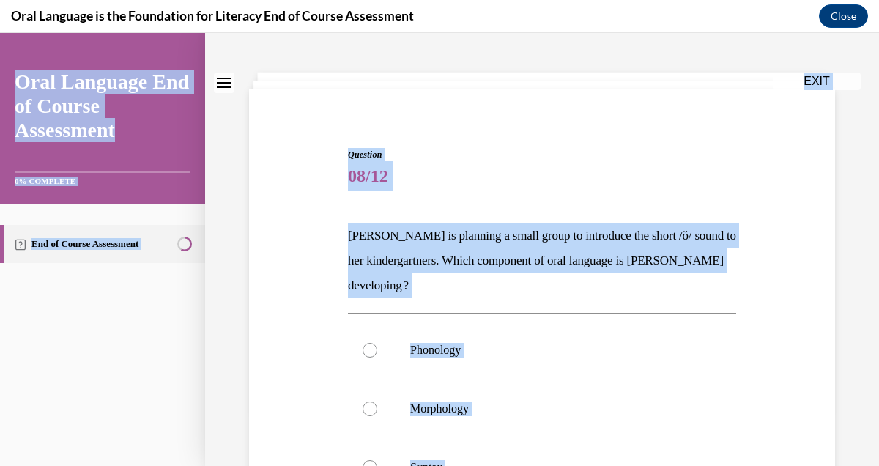
scroll to position [11, 0]
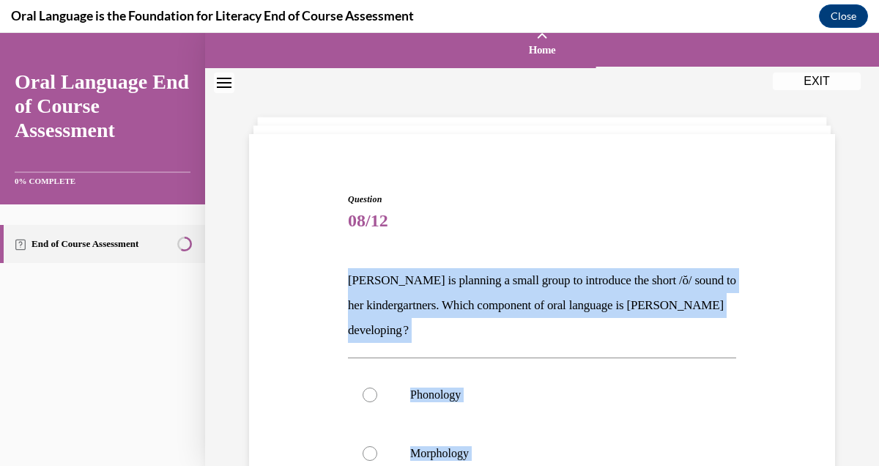
drag, startPoint x: 518, startPoint y: 309, endPoint x: 345, endPoint y: 287, distance: 174.4
copy div "Mrs. Coleman is planning a small group to introduce the short /ŏ/ sound to her …"
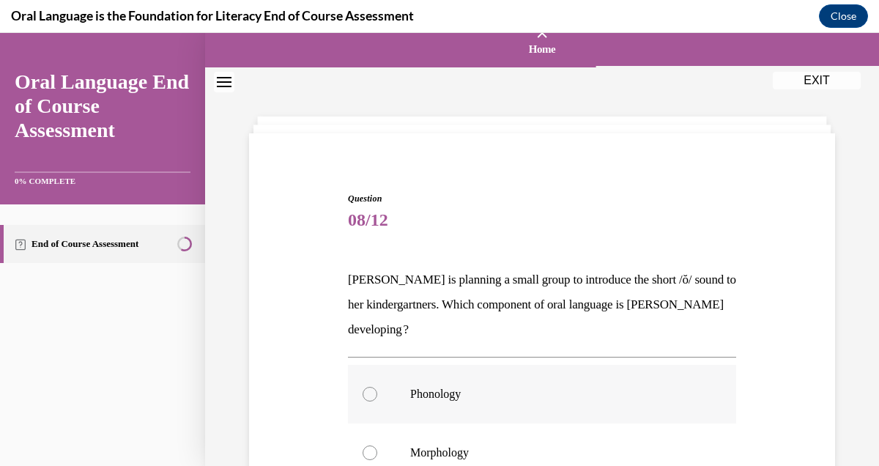
click at [366, 393] on div at bounding box center [370, 394] width 15 height 15
click at [366, 393] on input "Phonology" at bounding box center [370, 394] width 15 height 15
radio input "true"
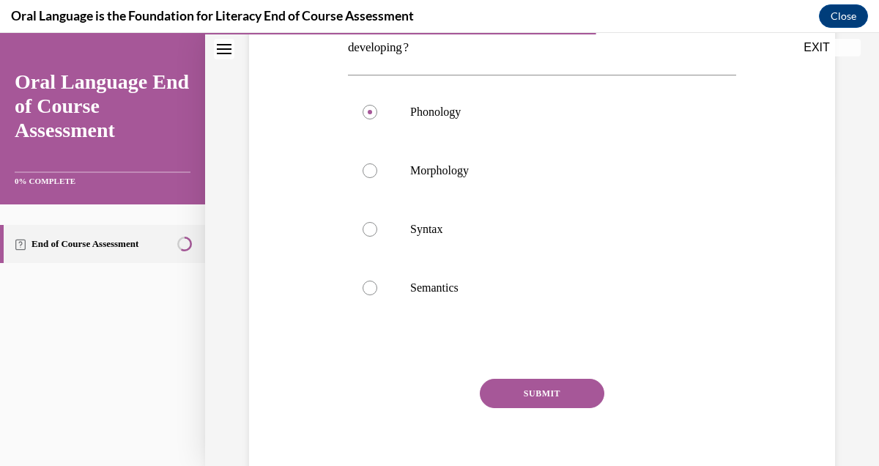
click at [539, 399] on button "SUBMIT" at bounding box center [542, 393] width 125 height 29
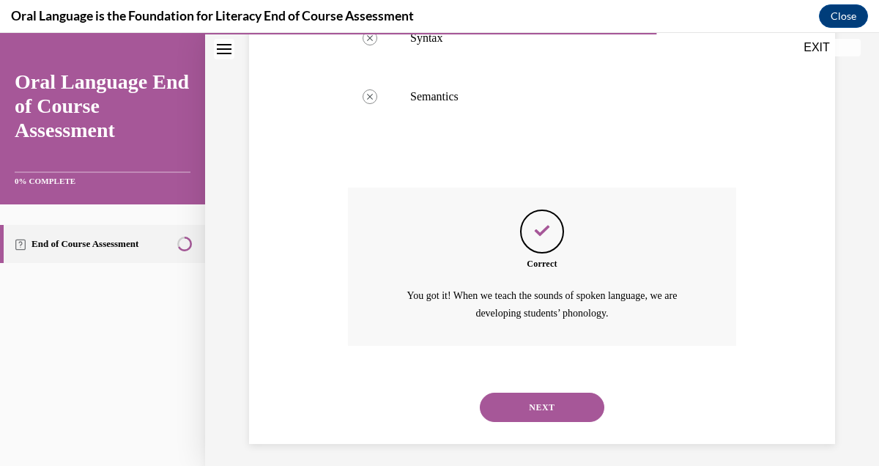
scroll to position [492, 0]
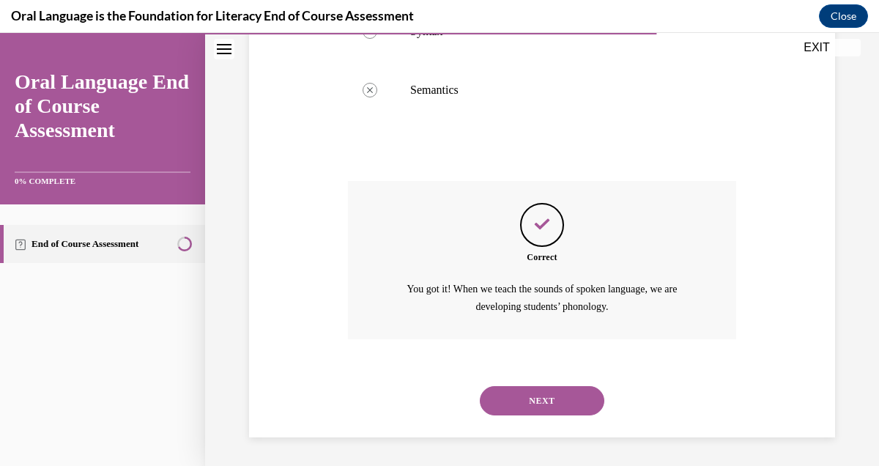
click at [531, 407] on button "NEXT" at bounding box center [542, 400] width 125 height 29
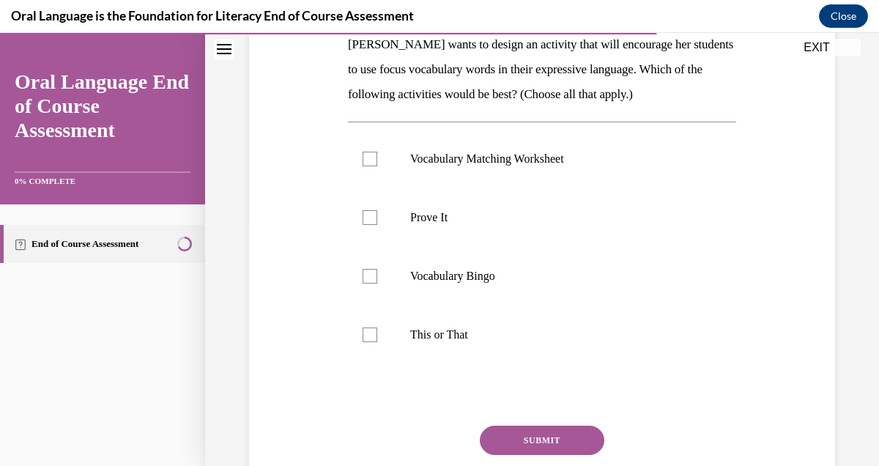
scroll to position [251, 0]
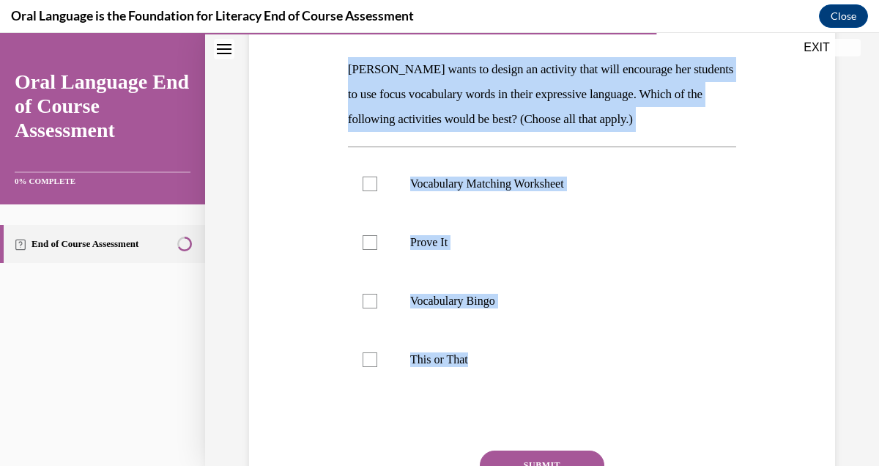
drag, startPoint x: 516, startPoint y: 350, endPoint x: 344, endPoint y: 38, distance: 356.6
click at [344, 38] on div "Question 09/12 Mrs. Butler wants to design an activity that will encourage her …" at bounding box center [543, 254] width 594 height 633
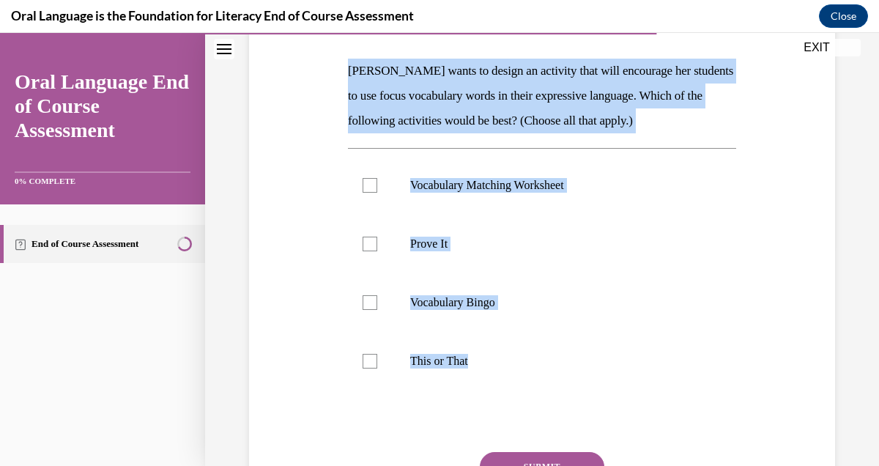
copy div "Mrs. Butler wants to design an activity that will encourage her students to use…"
click at [368, 240] on div at bounding box center [370, 244] width 15 height 15
click at [368, 240] on input "Prove It" at bounding box center [370, 244] width 15 height 15
checkbox input "true"
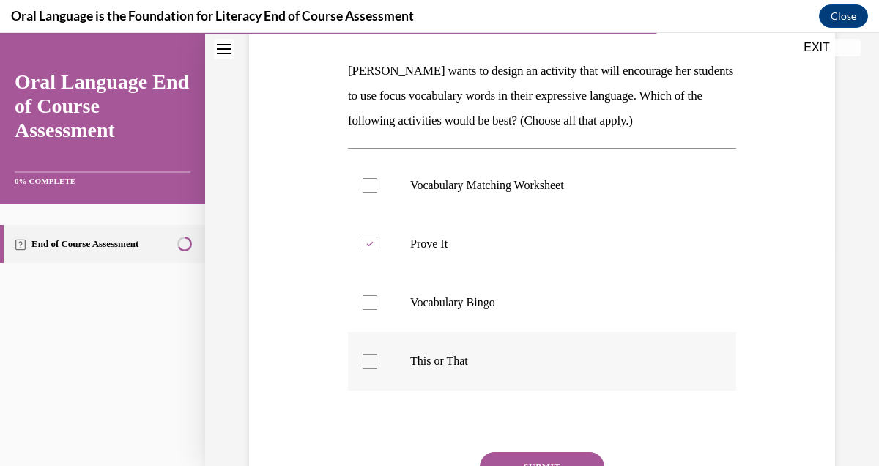
click at [375, 352] on label "This or That" at bounding box center [542, 361] width 388 height 59
click at [375, 354] on input "This or That" at bounding box center [370, 361] width 15 height 15
checkbox input "true"
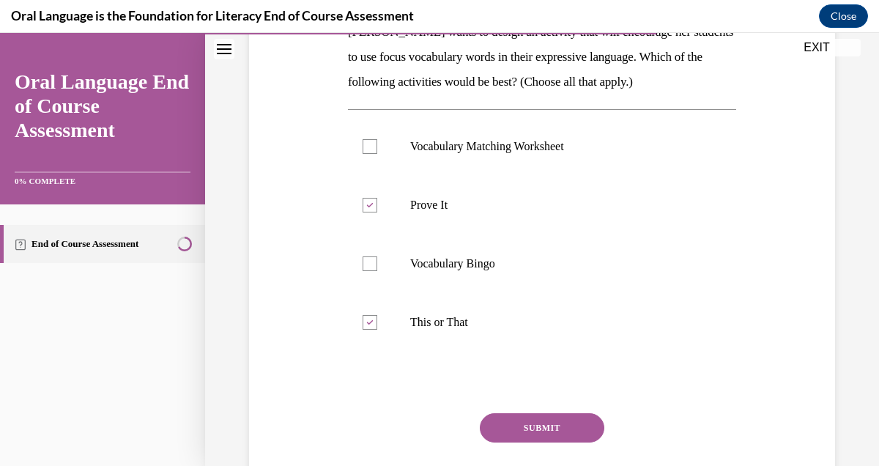
click at [560, 429] on button "SUBMIT" at bounding box center [542, 427] width 125 height 29
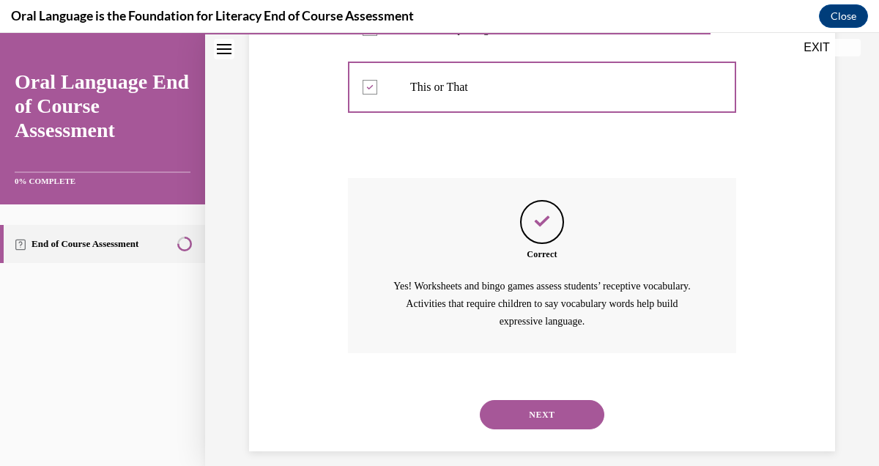
scroll to position [509, 0]
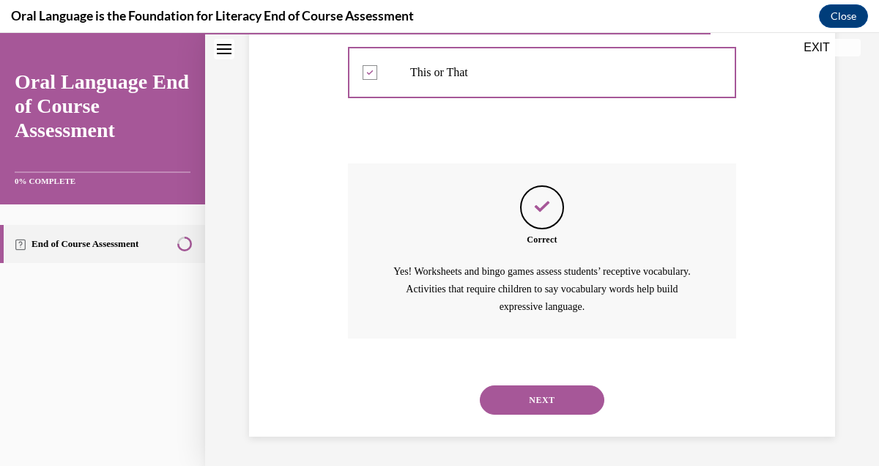
click at [557, 403] on button "NEXT" at bounding box center [542, 400] width 125 height 29
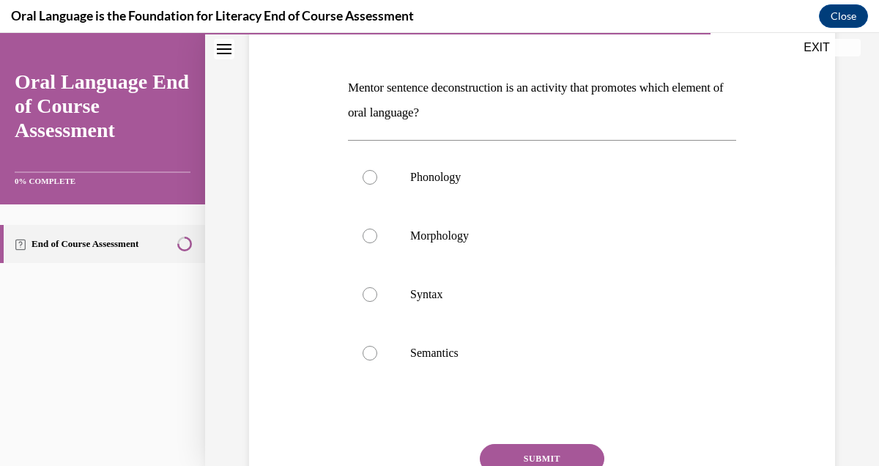
scroll to position [230, 0]
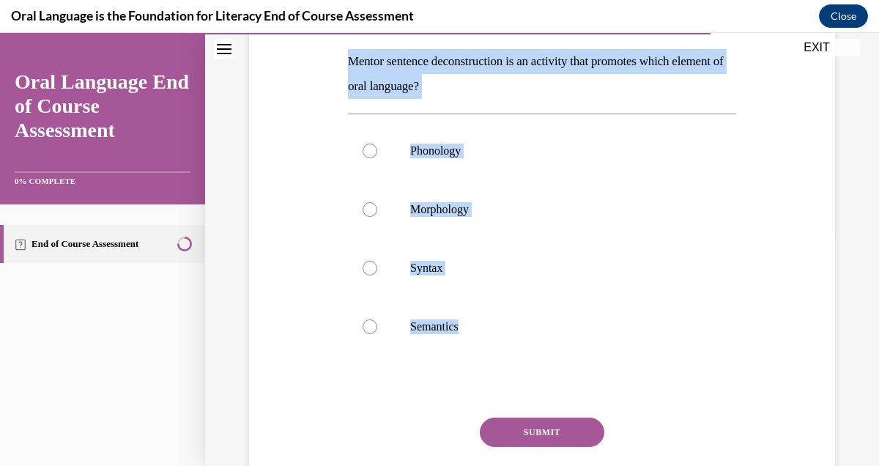
drag, startPoint x: 542, startPoint y: 347, endPoint x: 346, endPoint y: 58, distance: 349.8
click at [346, 58] on div "Question 10/12 Mentor sentence deconstruction is an activity that promotes whic…" at bounding box center [542, 245] width 396 height 586
copy div "Mentor sentence deconstruction is an activity that promotes which element of or…"
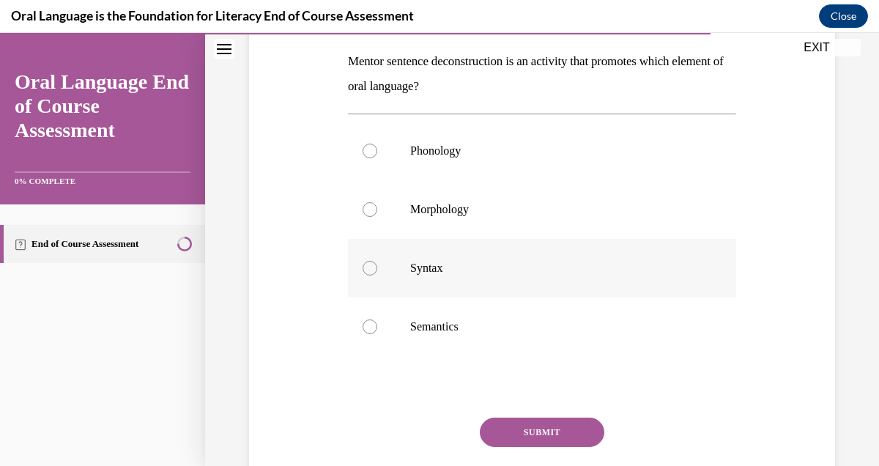
click at [367, 269] on div at bounding box center [370, 268] width 15 height 15
click at [367, 269] on input "Syntax" at bounding box center [370, 268] width 15 height 15
radio input "true"
click at [617, 348] on label "Semantics" at bounding box center [542, 327] width 388 height 59
click at [377, 334] on input "Semantics" at bounding box center [370, 327] width 15 height 15
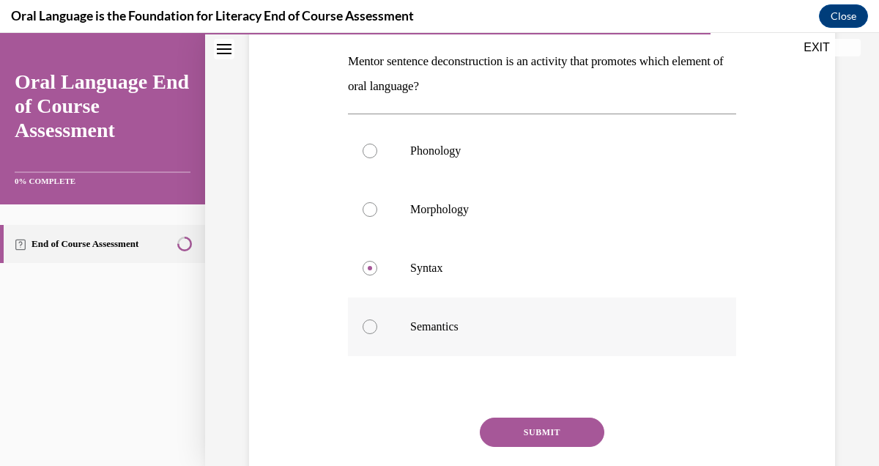
radio input "true"
click at [371, 279] on label "Syntax" at bounding box center [542, 268] width 388 height 59
click at [371, 276] on input "Syntax" at bounding box center [370, 268] width 15 height 15
radio input "true"
click at [534, 424] on button "SUBMIT" at bounding box center [542, 432] width 125 height 29
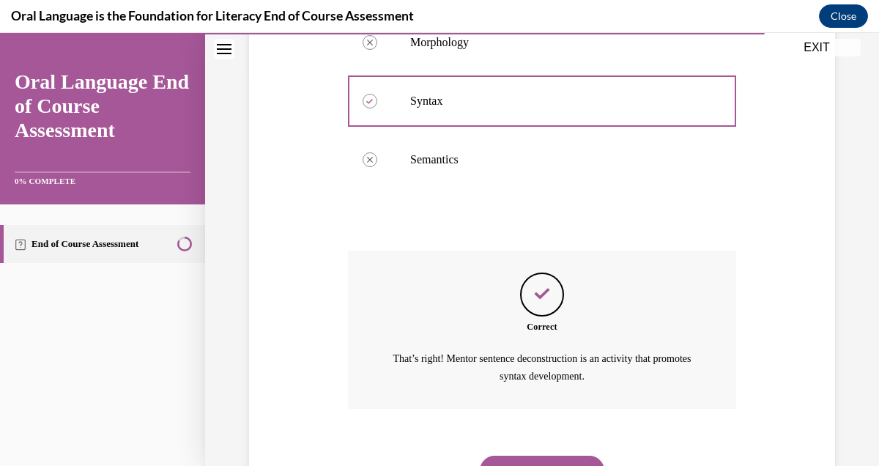
scroll to position [467, 0]
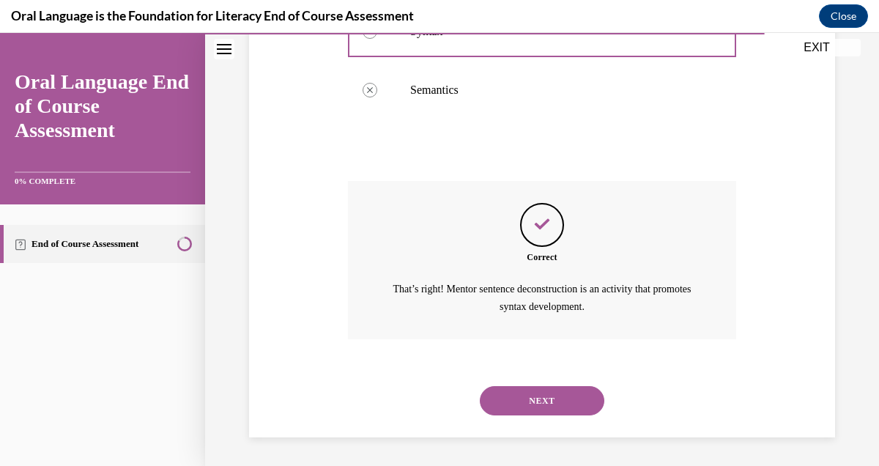
click at [541, 396] on button "NEXT" at bounding box center [542, 400] width 125 height 29
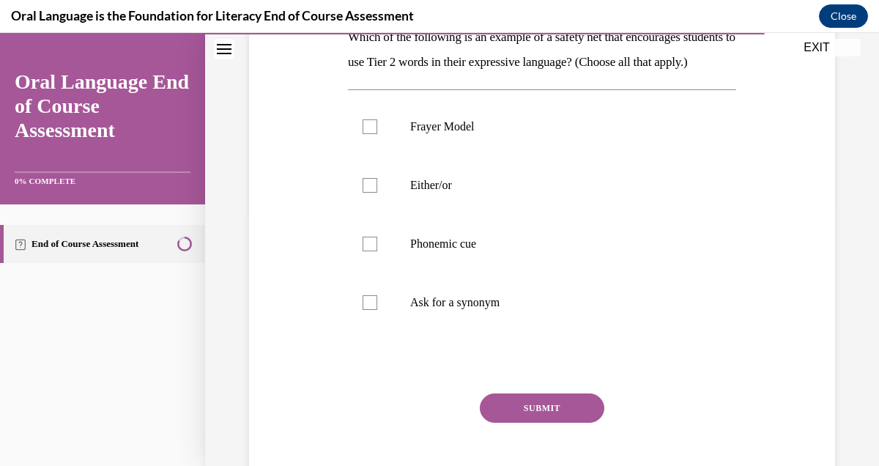
scroll to position [232, 0]
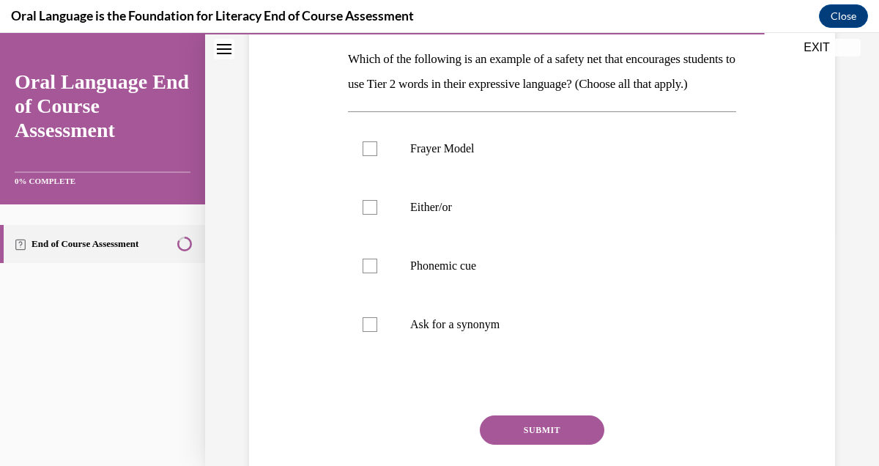
drag, startPoint x: 553, startPoint y: 289, endPoint x: 339, endPoint y: 55, distance: 317.5
click at [339, 55] on div "Question 11/12 Which of the following is an example of a safety net that encour…" at bounding box center [543, 231] width 594 height 608
click at [373, 215] on div at bounding box center [370, 207] width 15 height 15
click at [373, 215] on input "Either/or" at bounding box center [370, 207] width 15 height 15
checkbox input "true"
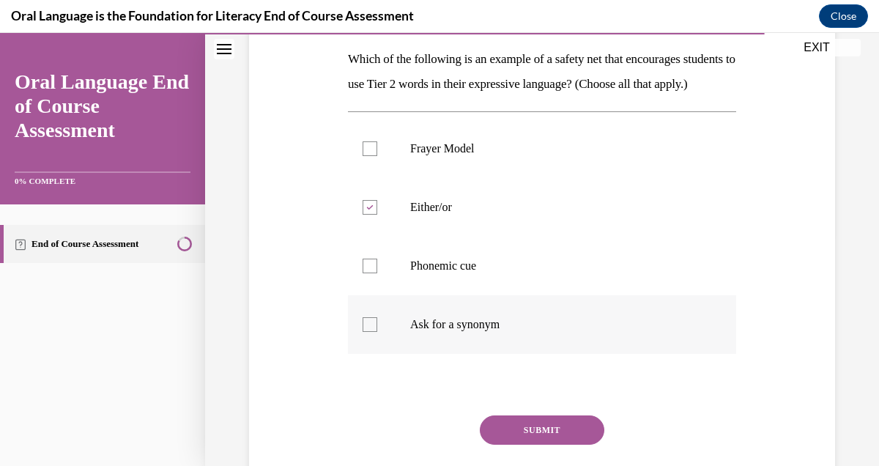
click at [371, 332] on div at bounding box center [370, 324] width 15 height 15
click at [371, 332] on input "Ask for a synonym" at bounding box center [370, 324] width 15 height 15
checkbox input "true"
click at [534, 444] on button "SUBMIT" at bounding box center [542, 430] width 125 height 29
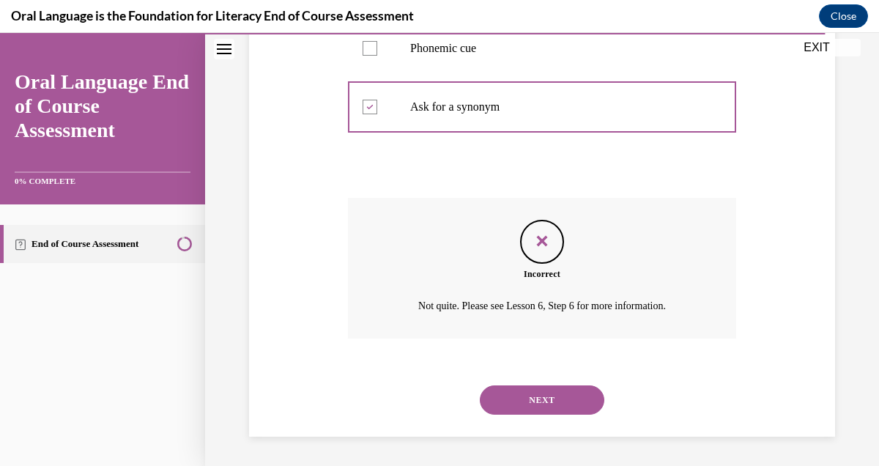
scroll to position [475, 0]
click at [534, 402] on button "NEXT" at bounding box center [542, 400] width 125 height 29
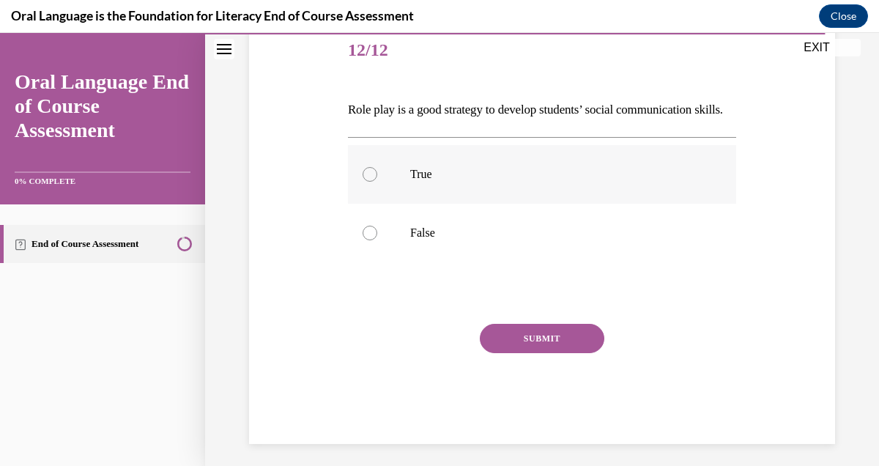
scroll to position [198, 0]
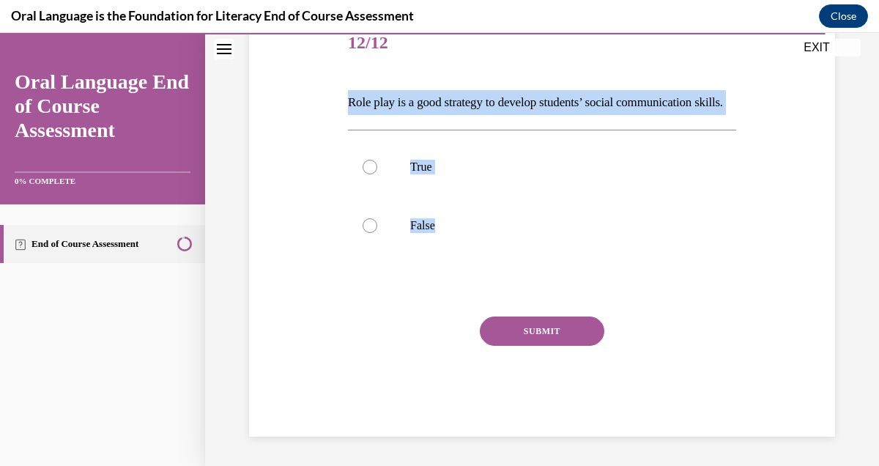
drag, startPoint x: 512, startPoint y: 260, endPoint x: 341, endPoint y: 101, distance: 233.9
click at [341, 101] on div "Question 12/12 Role play is a good strategy to develop students’ social communi…" at bounding box center [543, 204] width 594 height 466
click at [364, 174] on div at bounding box center [370, 167] width 15 height 15
click at [364, 174] on input "True" at bounding box center [370, 167] width 15 height 15
radio input "true"
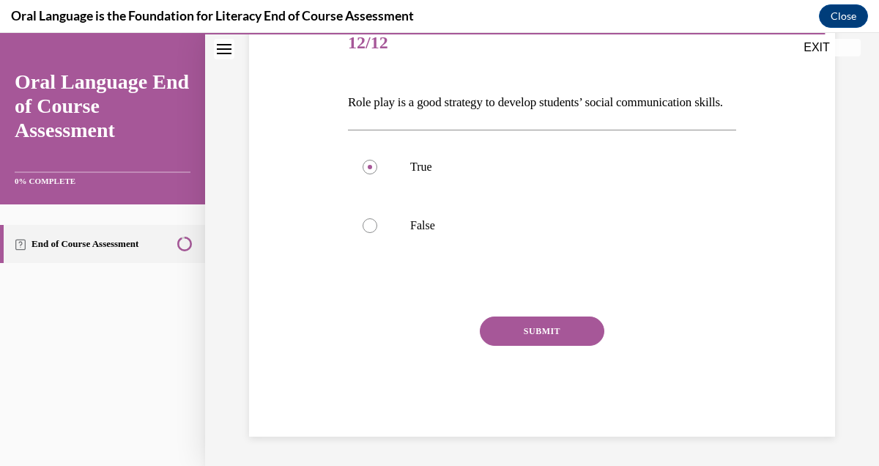
click at [570, 344] on button "SUBMIT" at bounding box center [542, 331] width 125 height 29
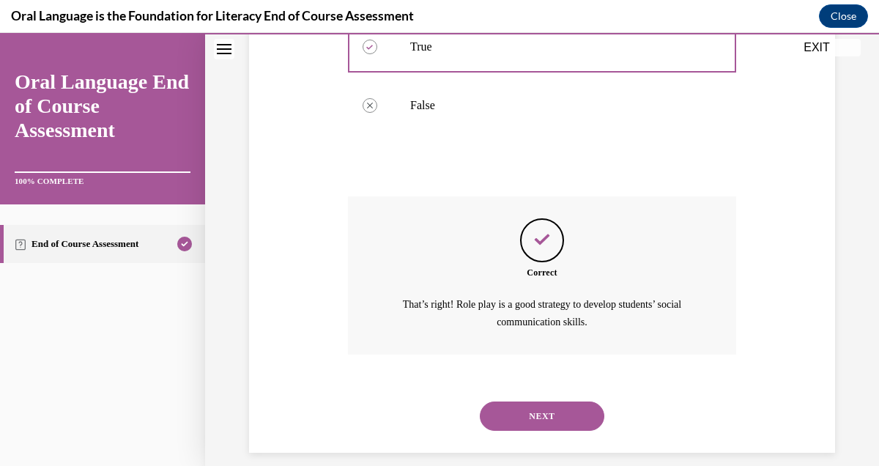
scroll to position [350, 0]
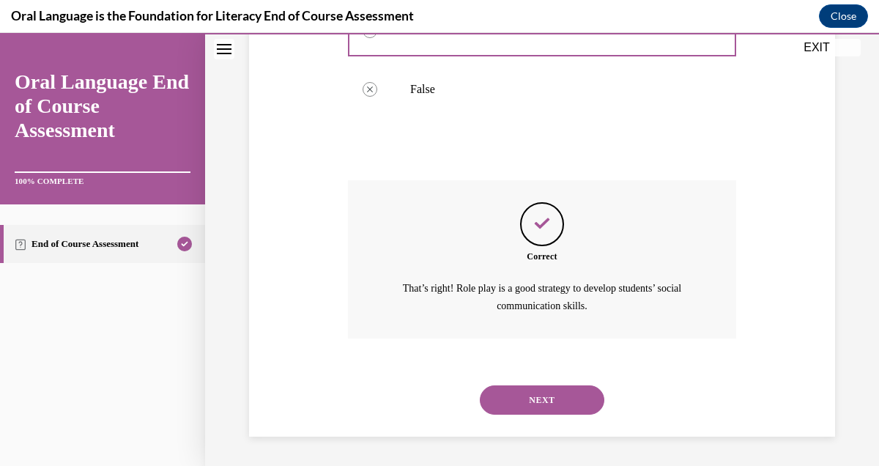
click at [533, 400] on button "NEXT" at bounding box center [542, 400] width 125 height 29
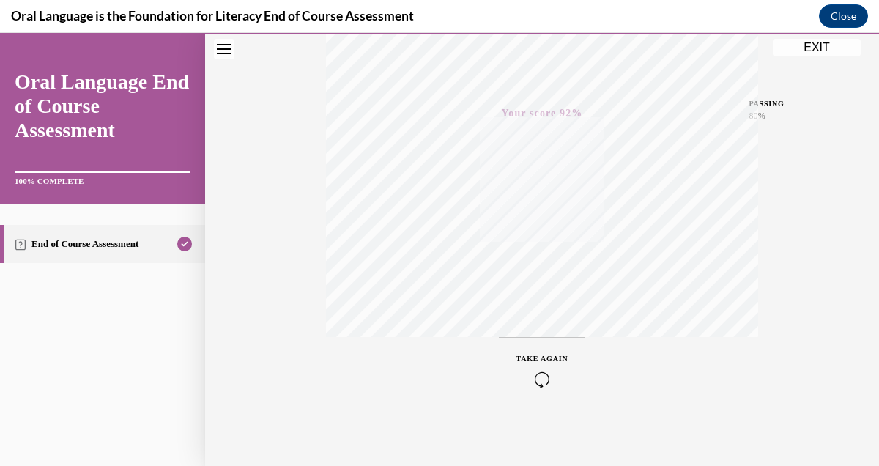
scroll to position [318, 0]
click at [822, 52] on button "EXIT" at bounding box center [817, 48] width 88 height 18
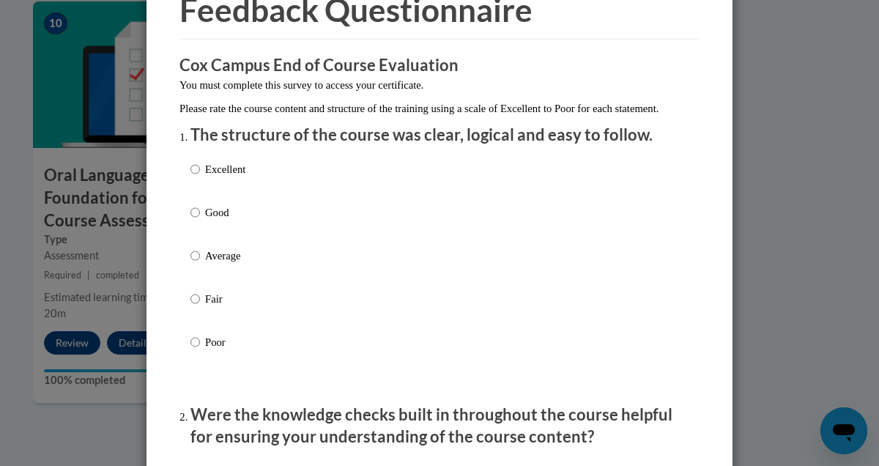
scroll to position [81, 0]
click at [196, 235] on label "Good" at bounding box center [218, 224] width 55 height 40
click at [196, 220] on input "Good" at bounding box center [196, 212] width 10 height 16
radio input "true"
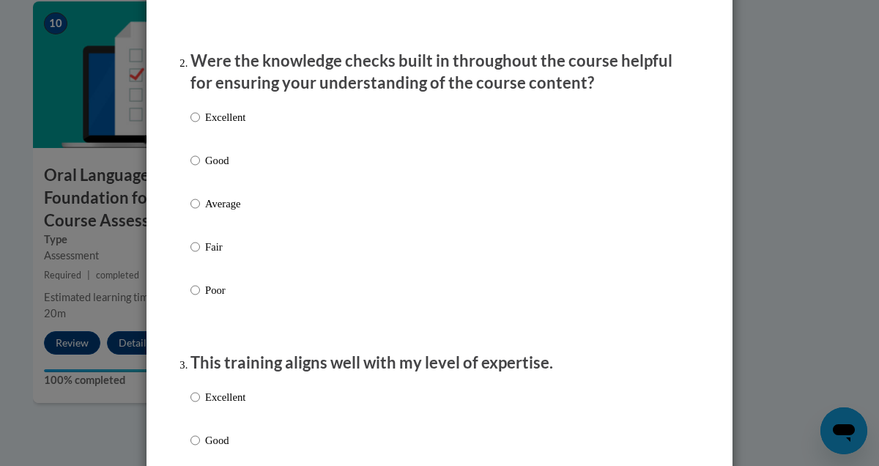
scroll to position [444, 0]
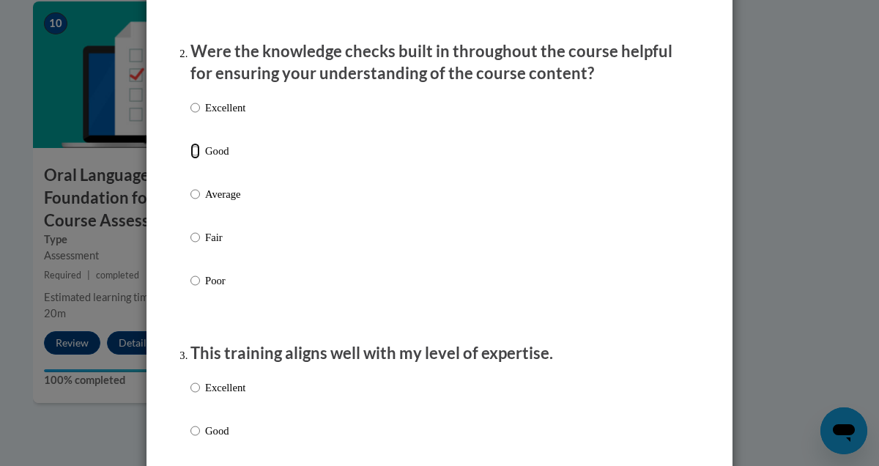
click at [194, 159] on input "Good" at bounding box center [196, 151] width 10 height 16
radio input "true"
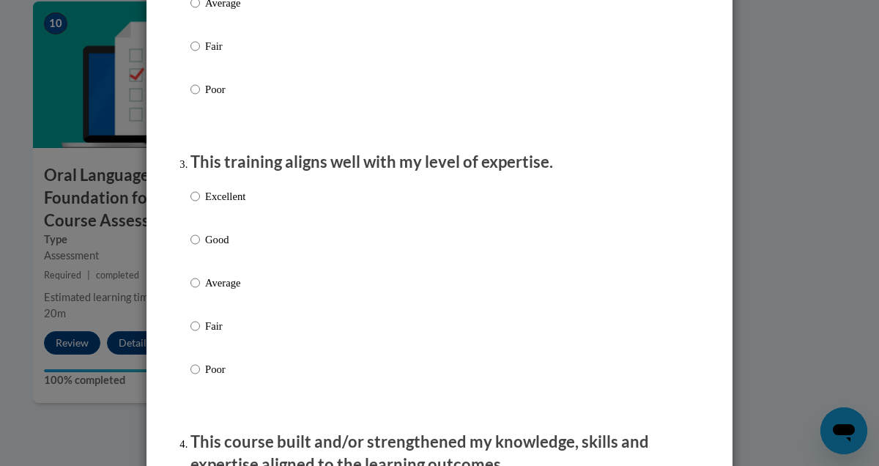
scroll to position [733, 0]
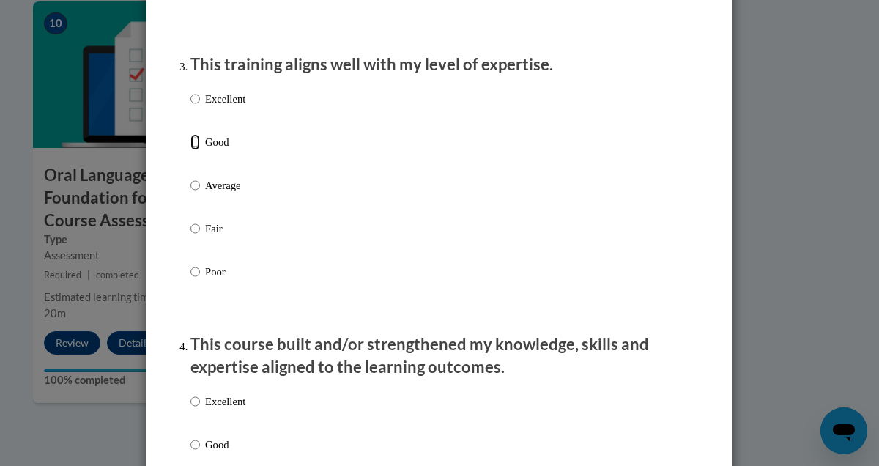
click at [197, 150] on input "Good" at bounding box center [196, 142] width 10 height 16
radio input "true"
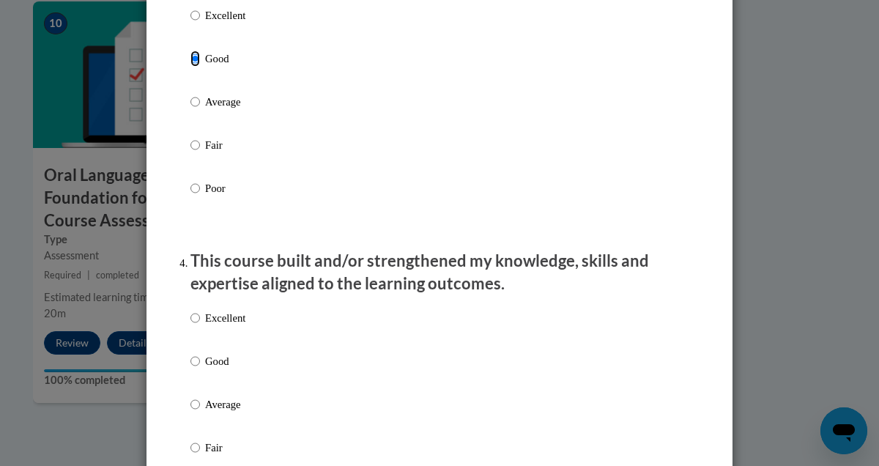
scroll to position [876, 0]
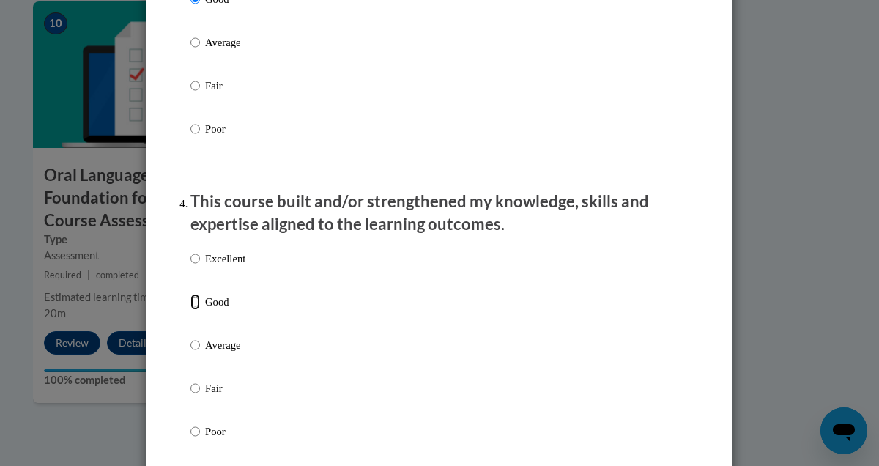
click at [193, 310] on input "Good" at bounding box center [196, 302] width 10 height 16
radio input "true"
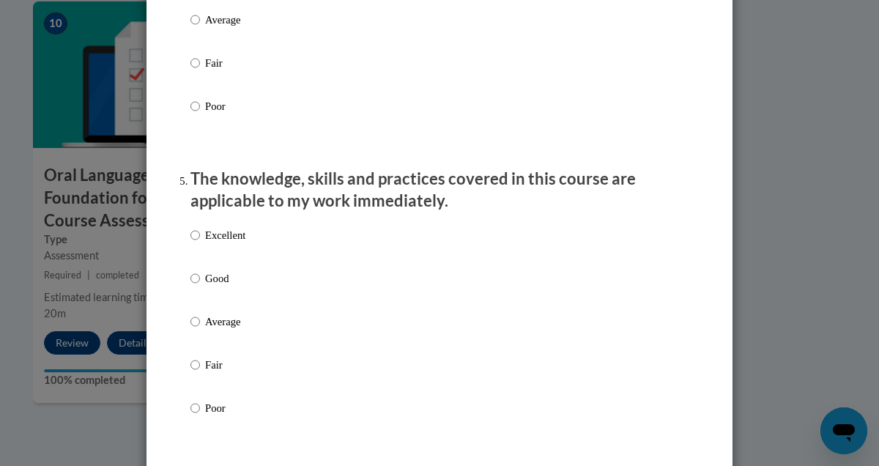
scroll to position [1231, 0]
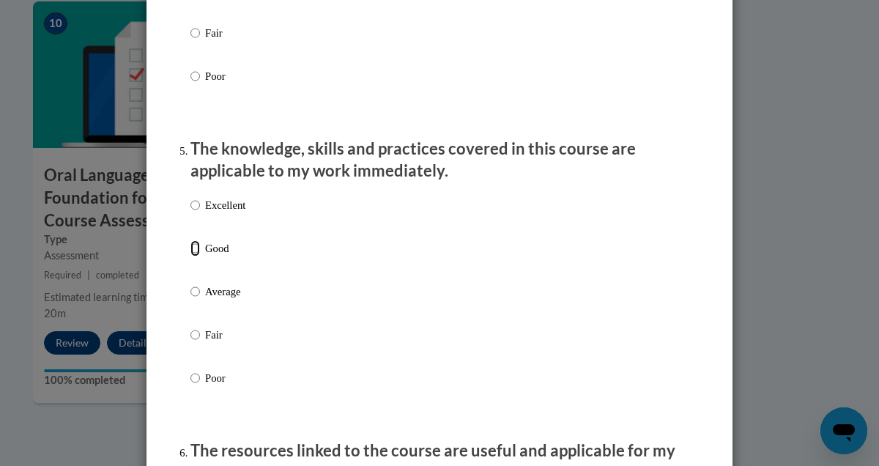
click at [196, 257] on input "Good" at bounding box center [196, 248] width 10 height 16
radio input "true"
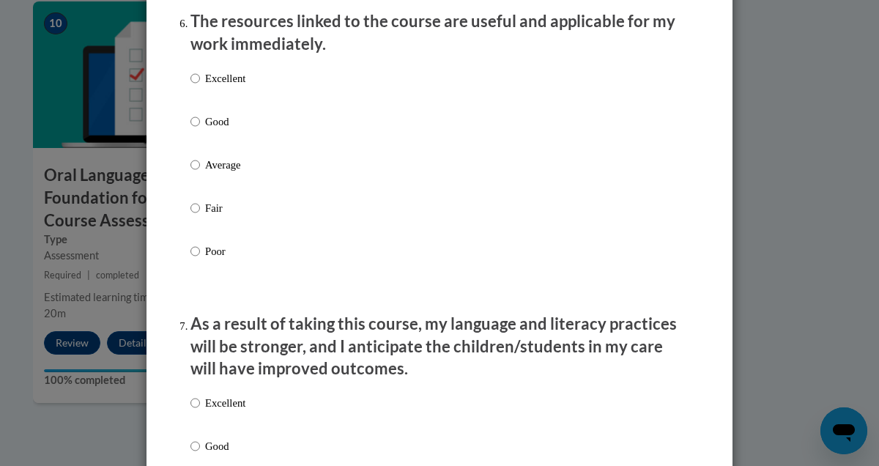
scroll to position [1667, 0]
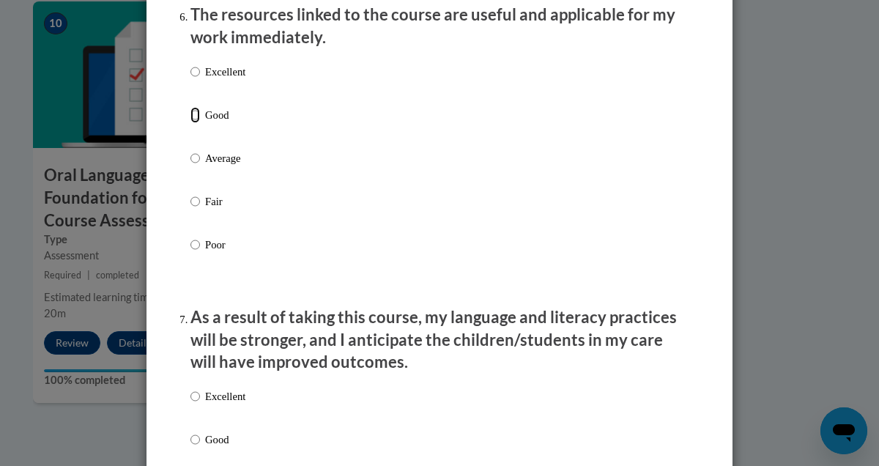
click at [196, 123] on input "Good" at bounding box center [196, 115] width 10 height 16
radio input "true"
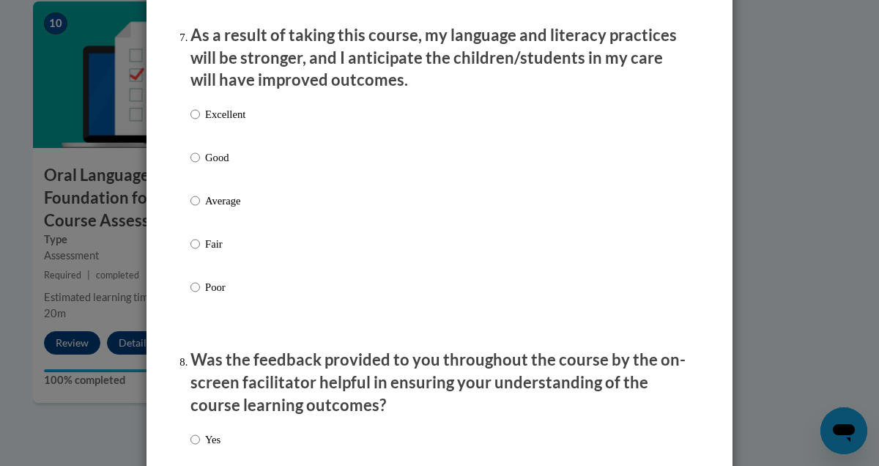
scroll to position [1990, 0]
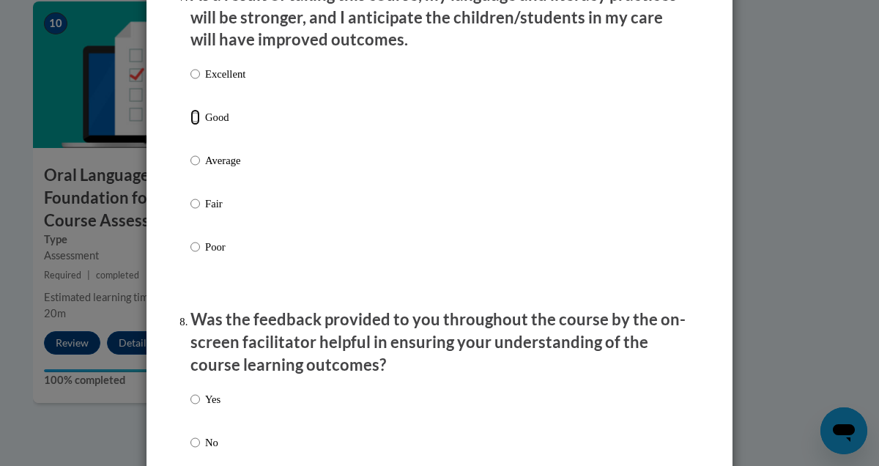
click at [198, 125] on input "Good" at bounding box center [196, 117] width 10 height 16
radio input "true"
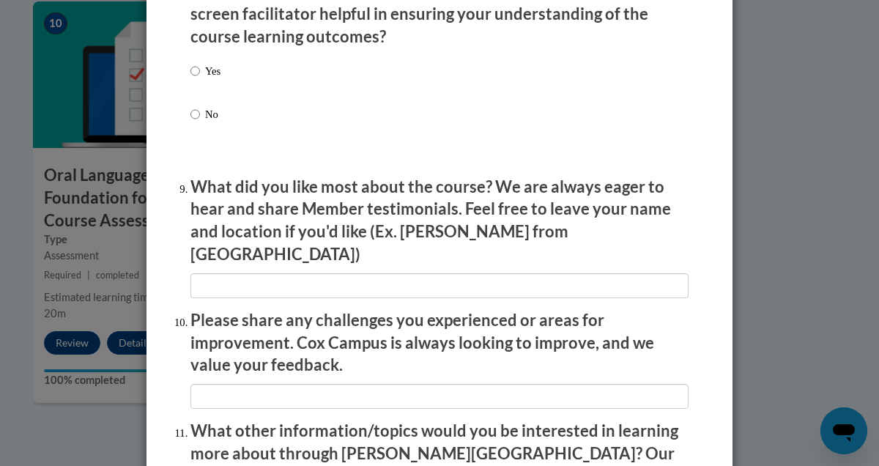
scroll to position [2232, 0]
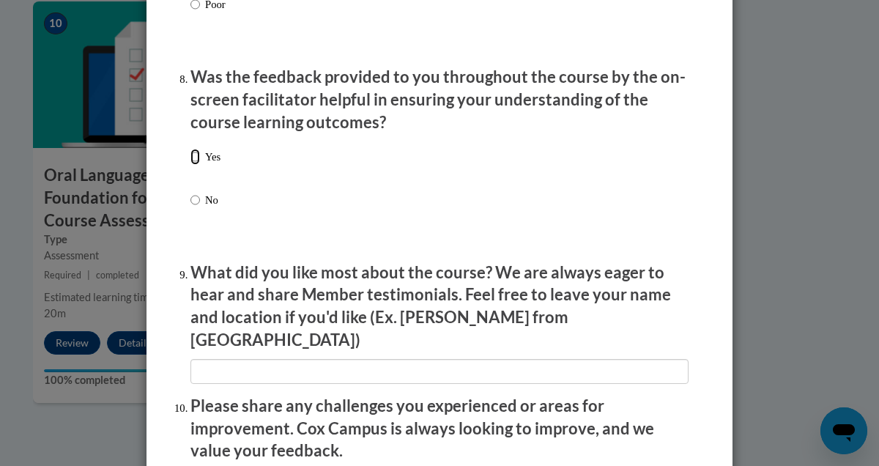
click at [196, 165] on input "Yes" at bounding box center [196, 157] width 10 height 16
radio input "true"
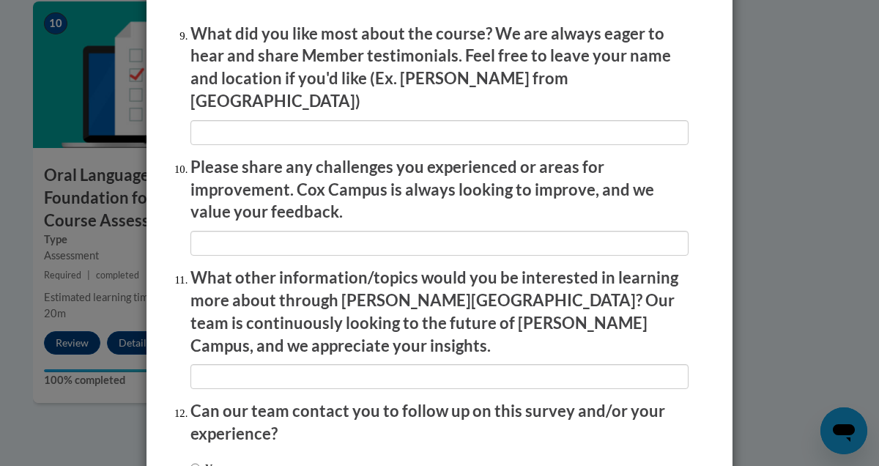
scroll to position [2469, 0]
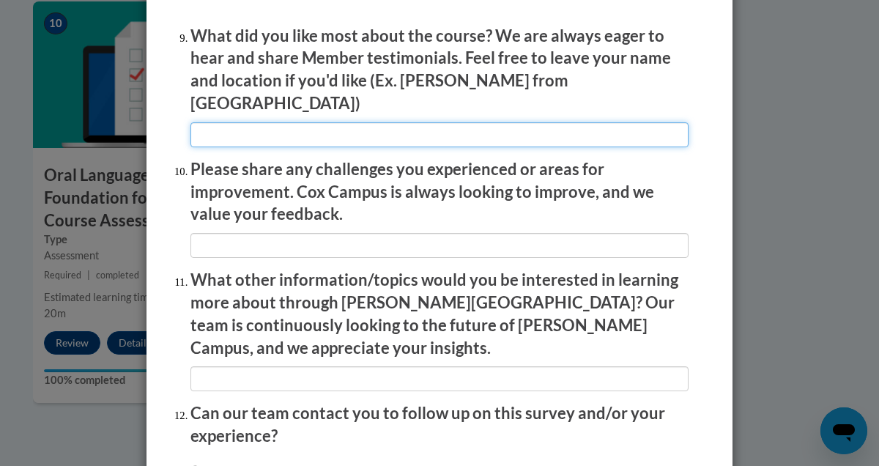
click at [248, 125] on input "textbox" at bounding box center [440, 134] width 498 height 25
type input "Learn at my own pace"
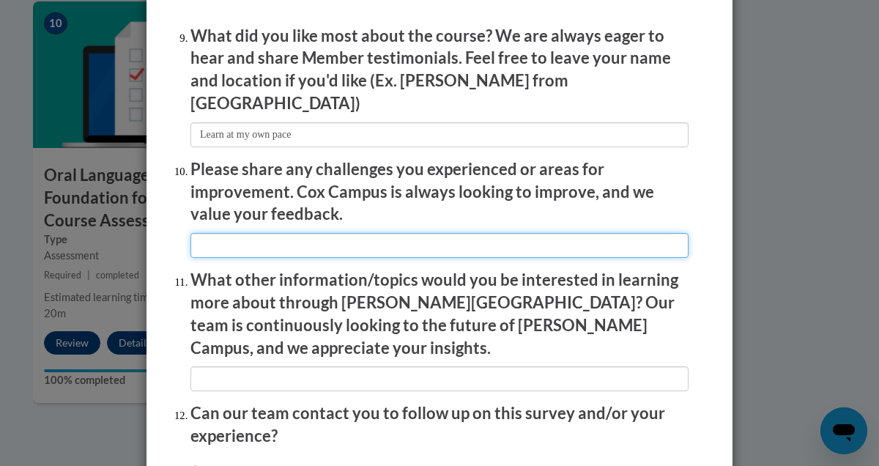
click at [265, 235] on input "textbox" at bounding box center [440, 245] width 498 height 25
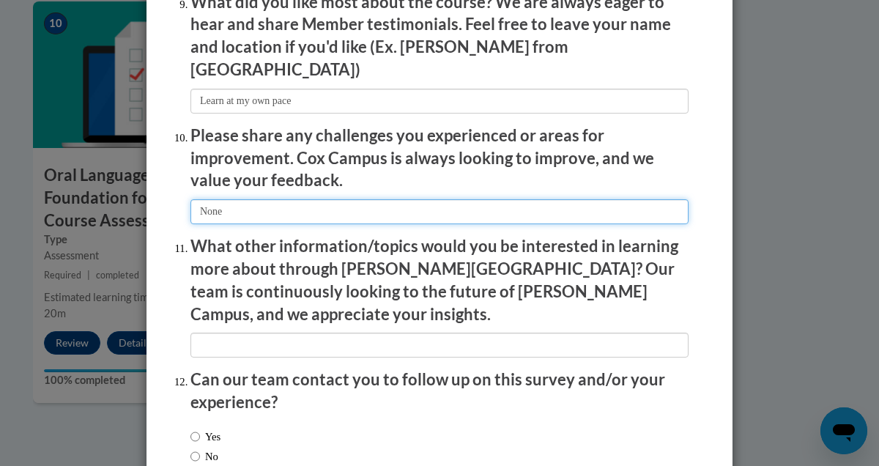
scroll to position [2504, 0]
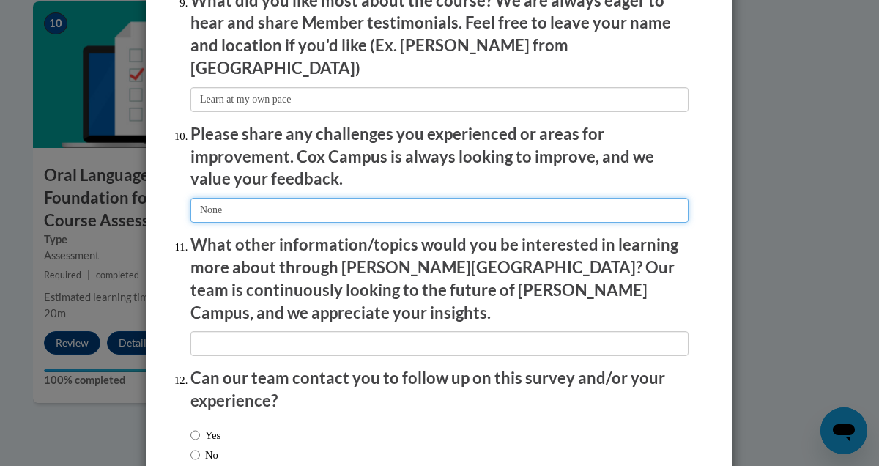
type input "None"
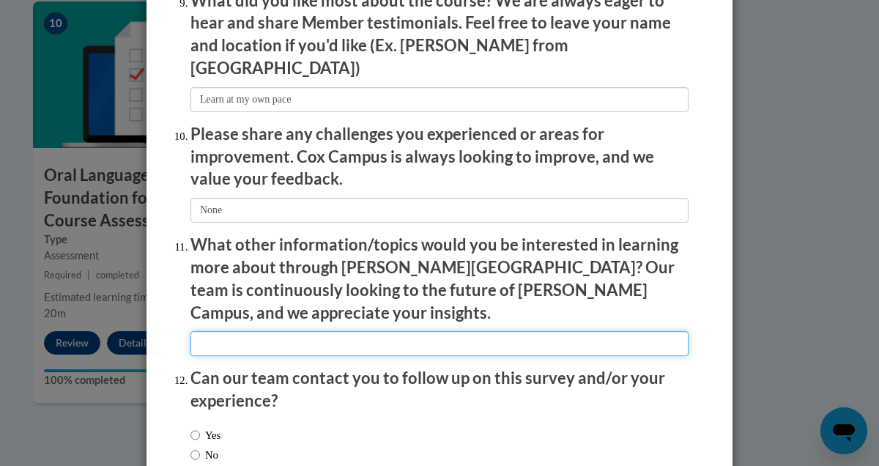
click at [245, 331] on input "textbox" at bounding box center [440, 343] width 498 height 25
type input "M"
type input "W"
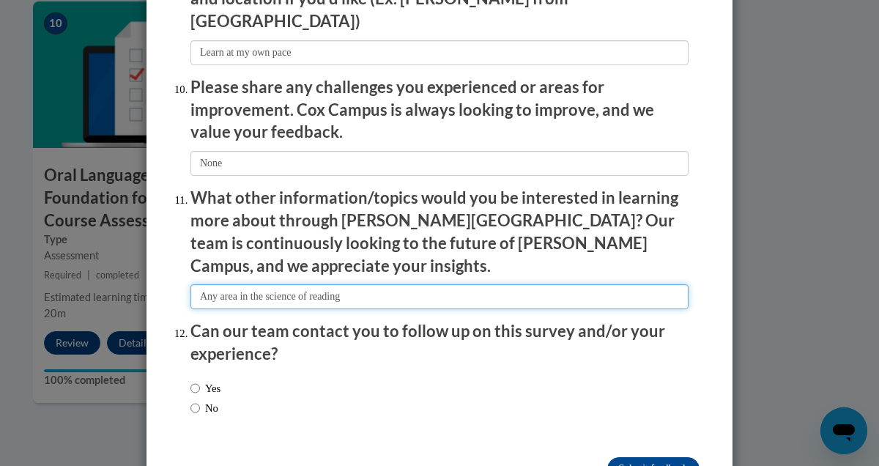
scroll to position [2583, 0]
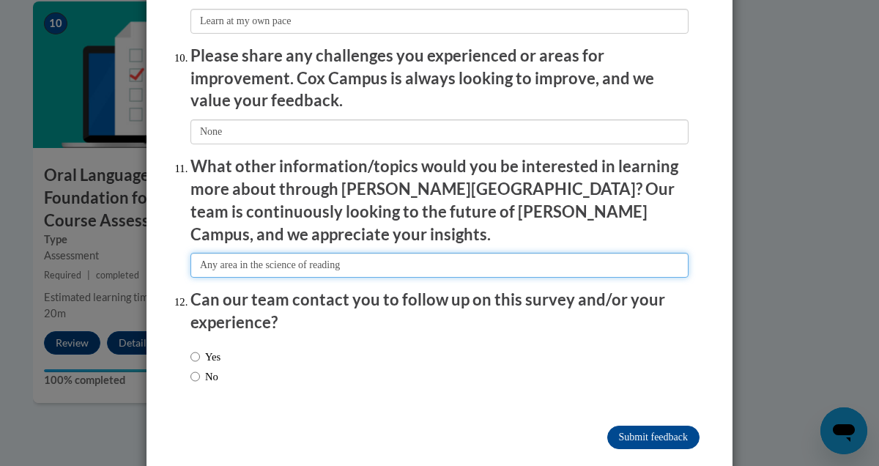
type input "Any area in the science of reading"
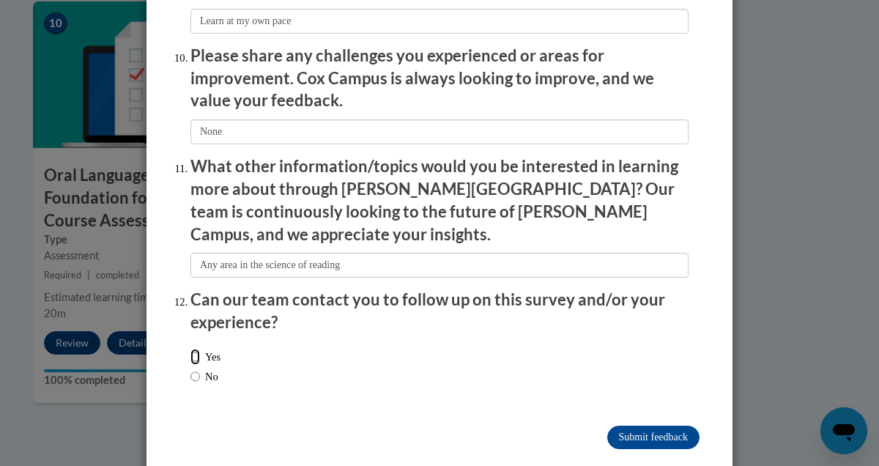
click at [196, 349] on input "Yes" at bounding box center [196, 357] width 10 height 16
radio input "true"
click at [635, 426] on input "Submit feedback" at bounding box center [654, 437] width 92 height 23
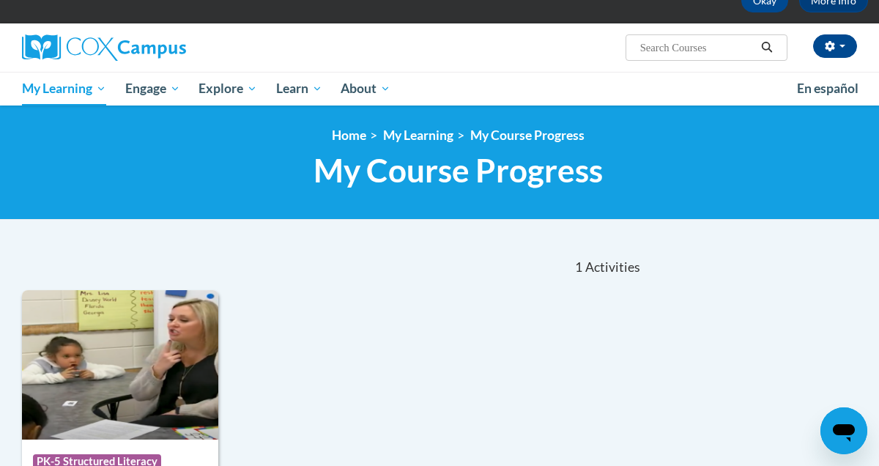
scroll to position [67, 0]
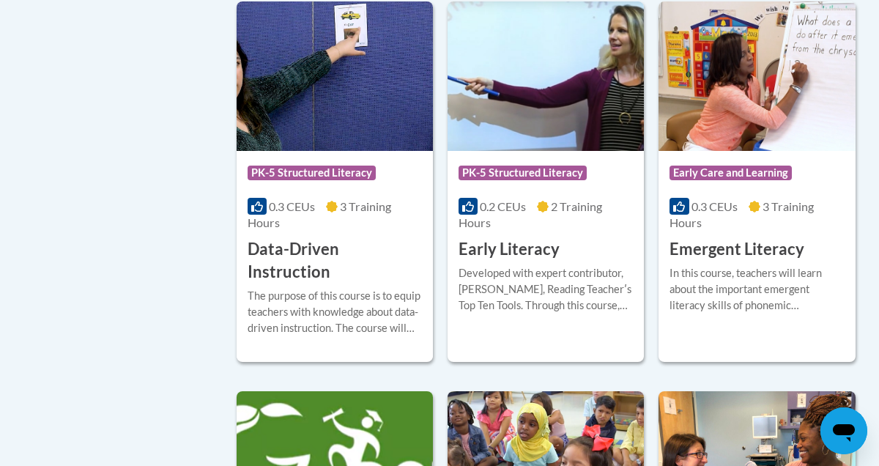
scroll to position [1692, 0]
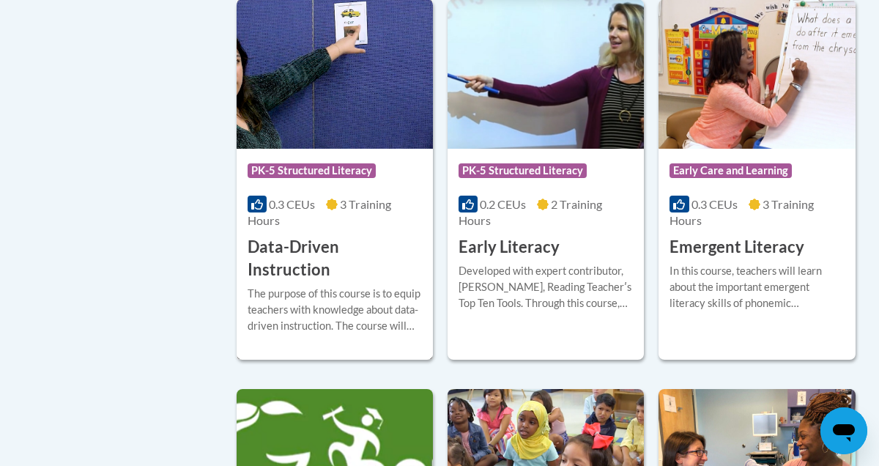
click at [320, 243] on h3 "Data-Driven Instruction" at bounding box center [335, 258] width 174 height 45
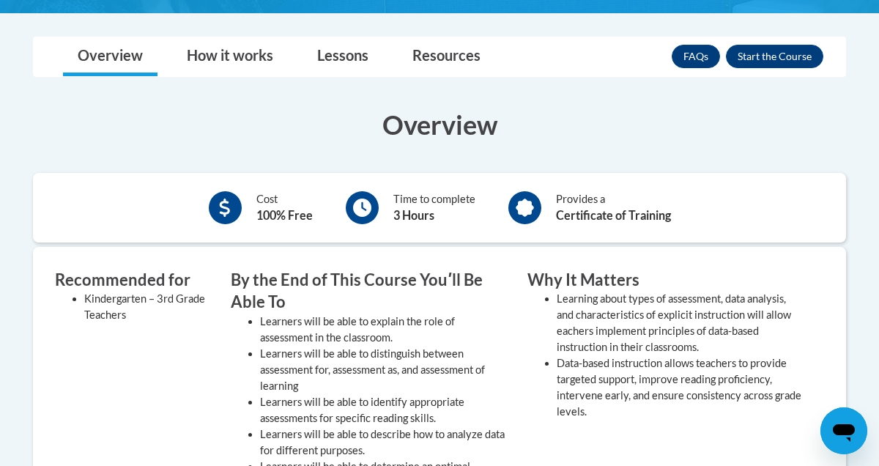
scroll to position [380, 0]
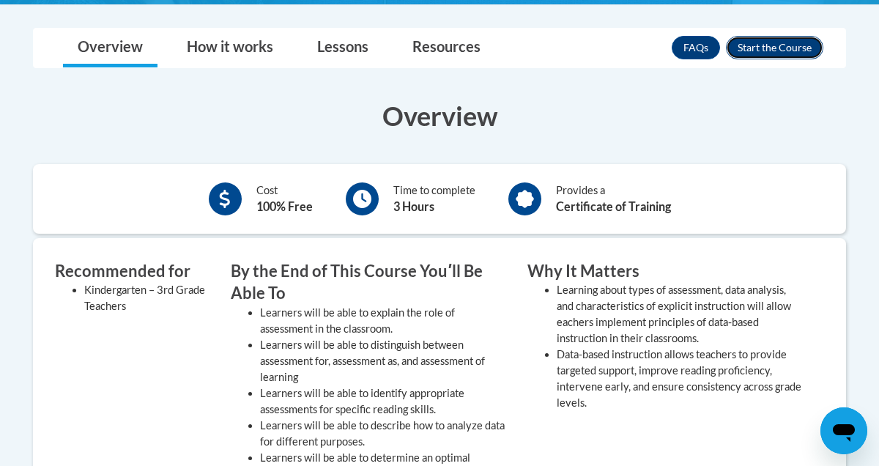
click at [789, 40] on button "Enroll" at bounding box center [774, 47] width 97 height 23
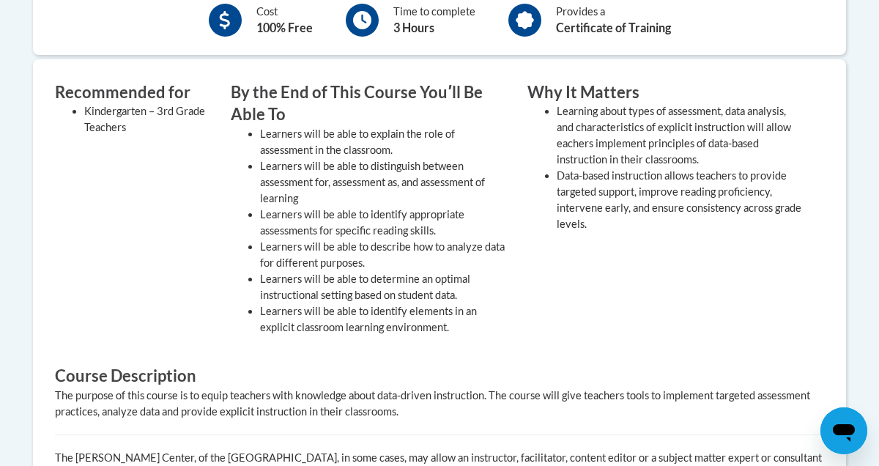
scroll to position [569, 0]
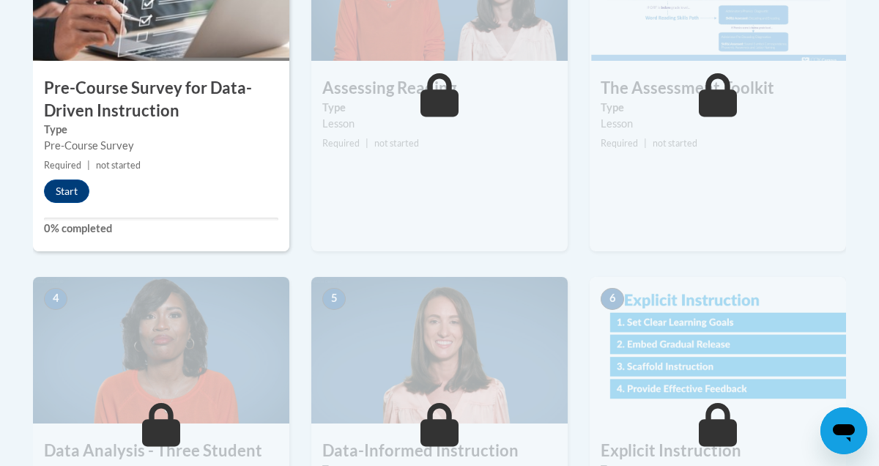
scroll to position [356, 0]
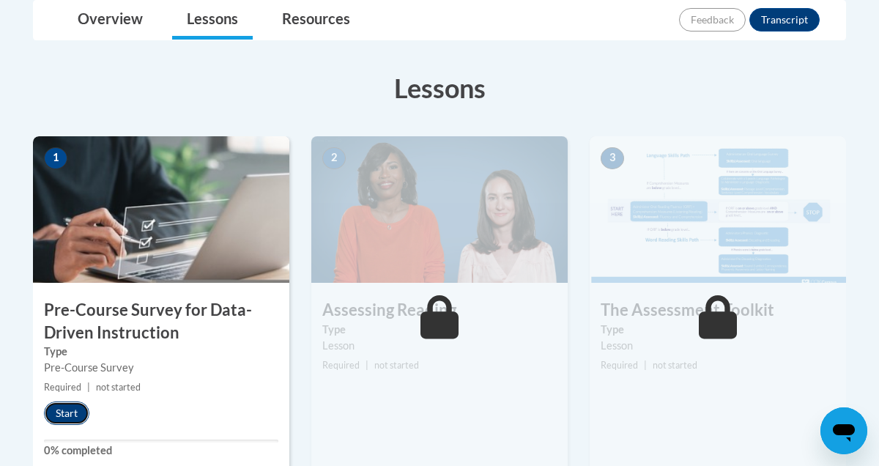
click at [64, 410] on button "Start" at bounding box center [66, 413] width 45 height 23
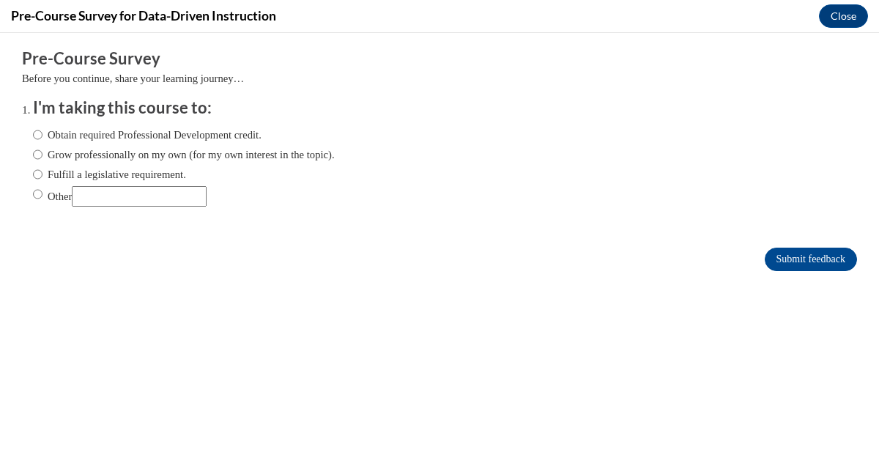
scroll to position [0, 0]
click at [38, 192] on input "Other" at bounding box center [38, 194] width 10 height 16
radio input "true"
click at [109, 197] on input "Other" at bounding box center [139, 196] width 135 height 21
type input "CLSD Grant"
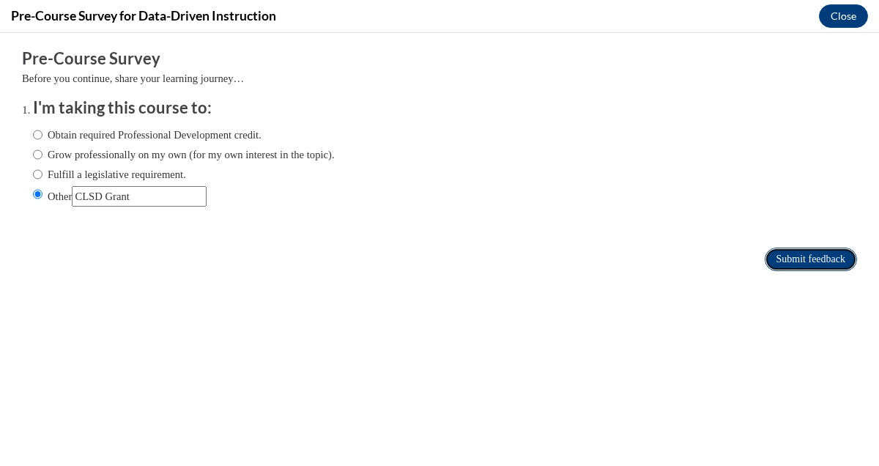
click at [783, 264] on input "Submit feedback" at bounding box center [811, 259] width 92 height 23
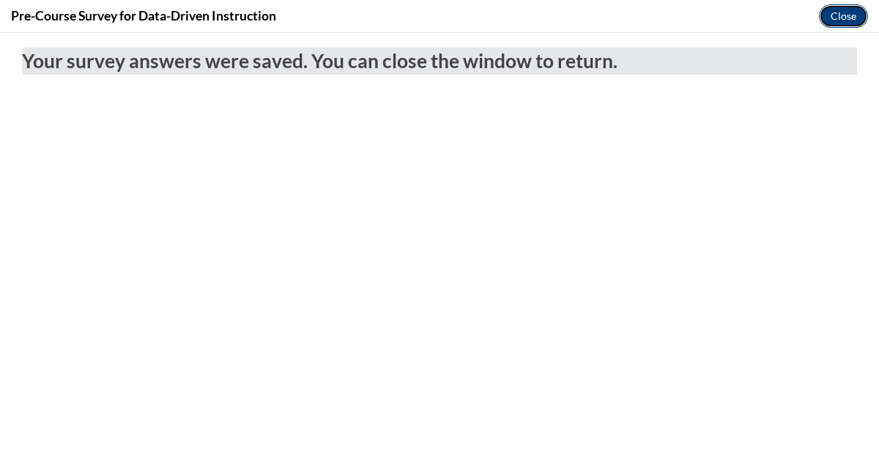
click at [853, 12] on button "Close" at bounding box center [843, 15] width 49 height 23
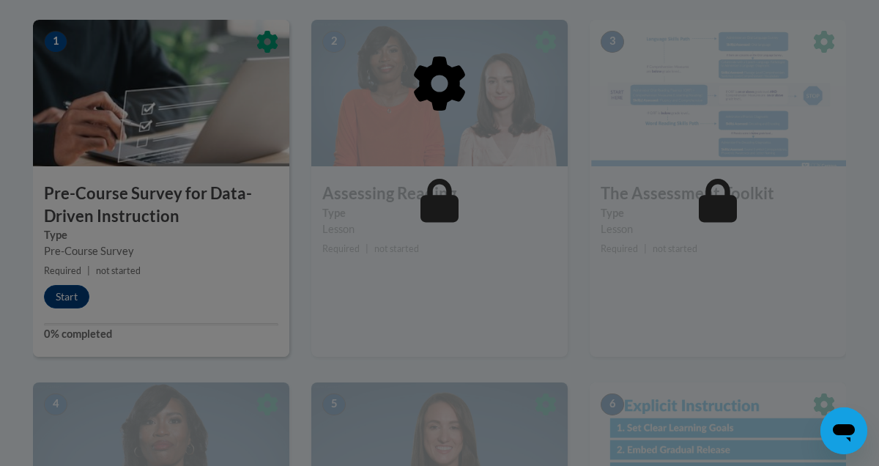
scroll to position [474, 0]
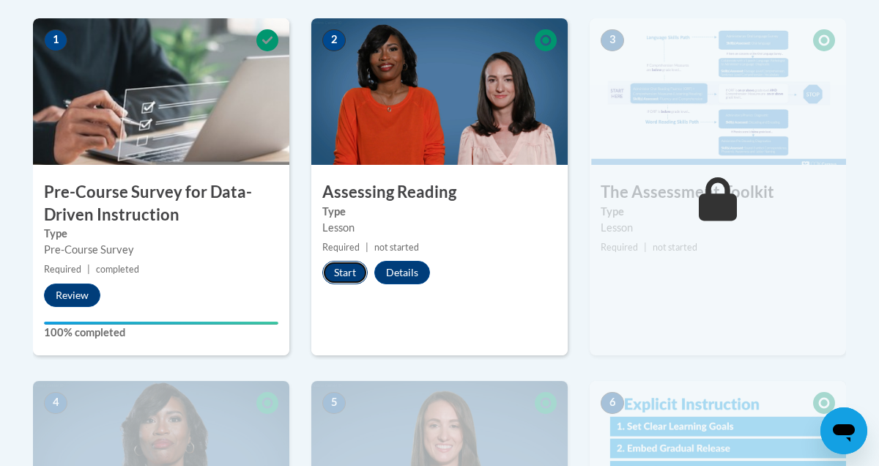
click at [338, 270] on button "Start" at bounding box center [344, 272] width 45 height 23
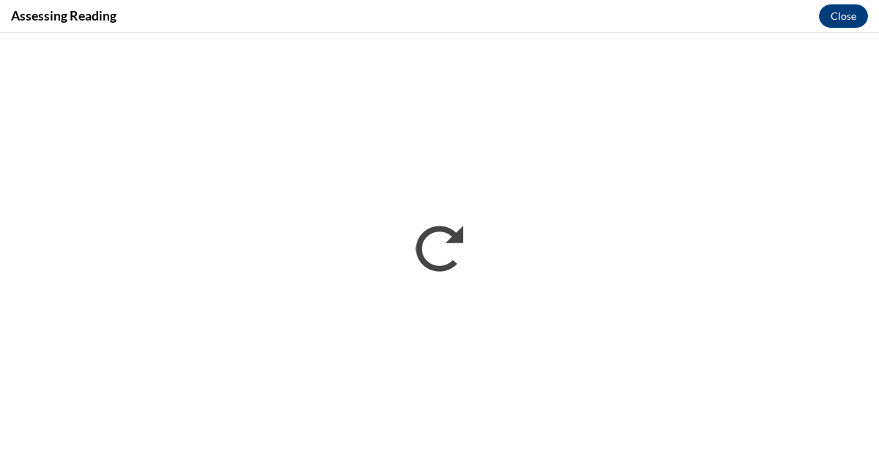
scroll to position [0, 0]
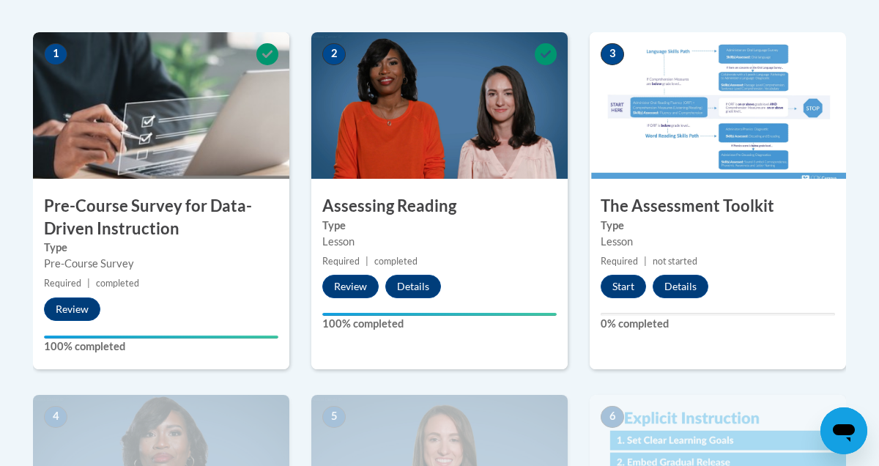
scroll to position [484, 0]
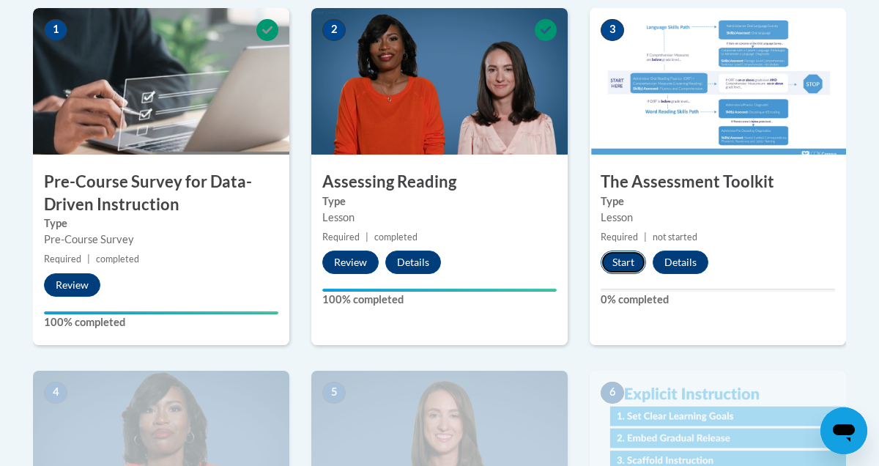
click at [618, 263] on button "Start" at bounding box center [623, 262] width 45 height 23
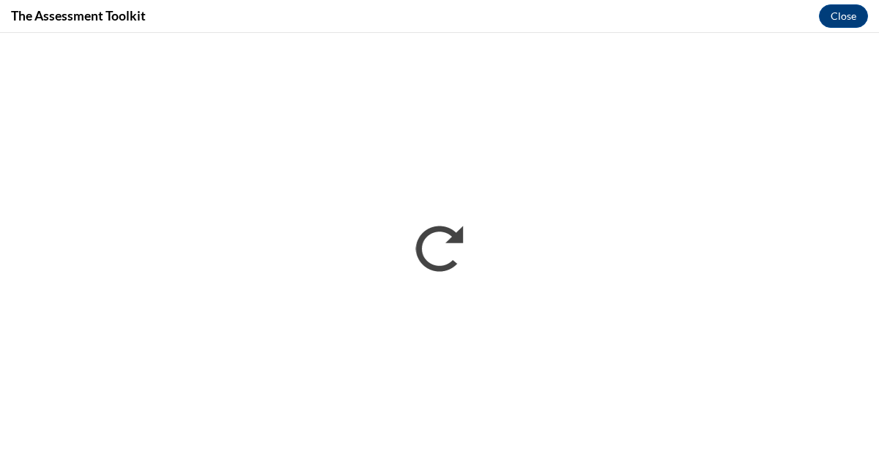
scroll to position [0, 0]
